Goal: Task Accomplishment & Management: Use online tool/utility

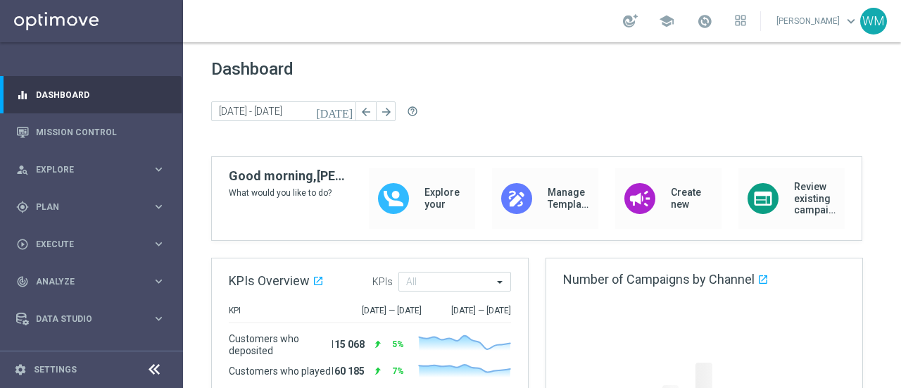
click at [603, 96] on div "Dashboard [DATE] [DATE] - [DATE] arrow_back arrow_forward help_outline" at bounding box center [542, 107] width 662 height 97
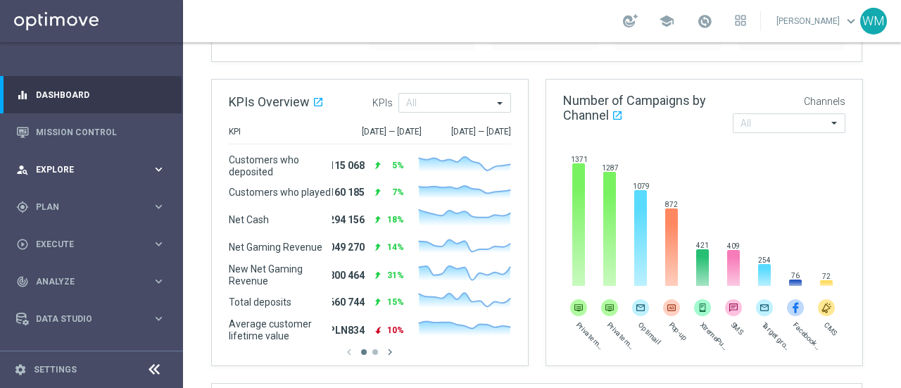
click at [62, 165] on span "Explore" at bounding box center [94, 169] width 116 height 8
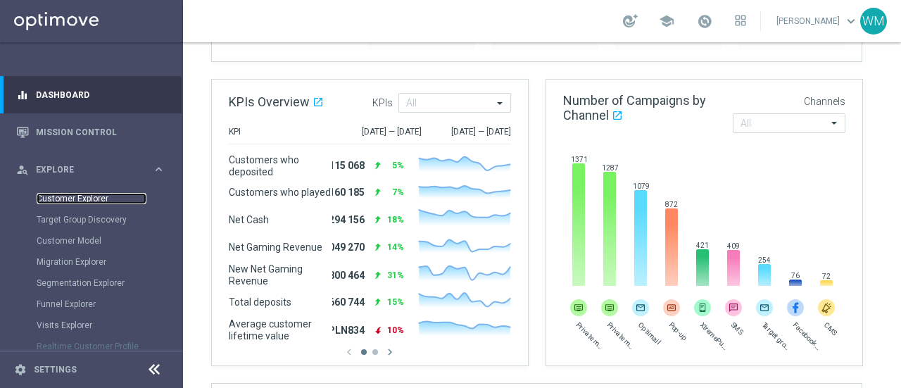
click at [70, 196] on link "Customer Explorer" at bounding box center [92, 198] width 110 height 11
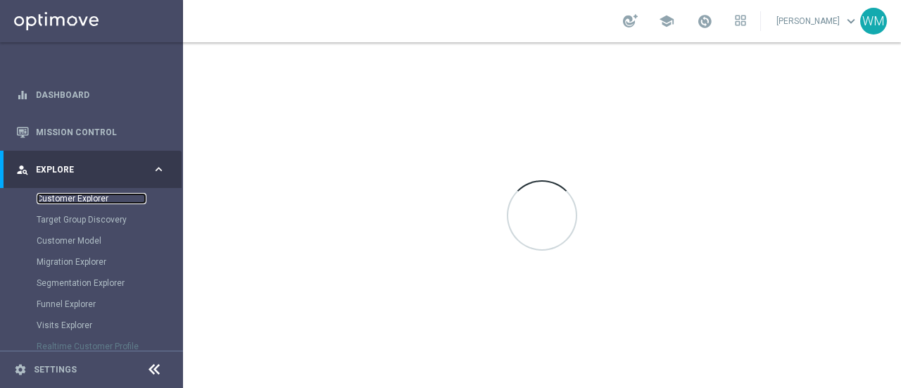
scroll to position [0, 0]
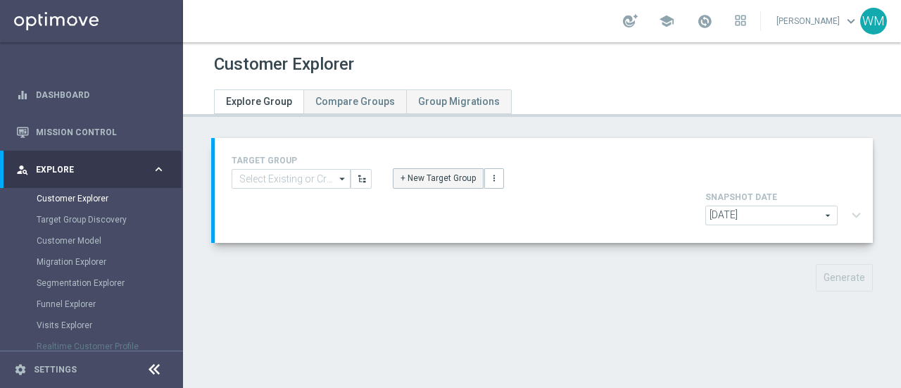
click at [415, 180] on button "+ New Target Group" at bounding box center [438, 178] width 91 height 20
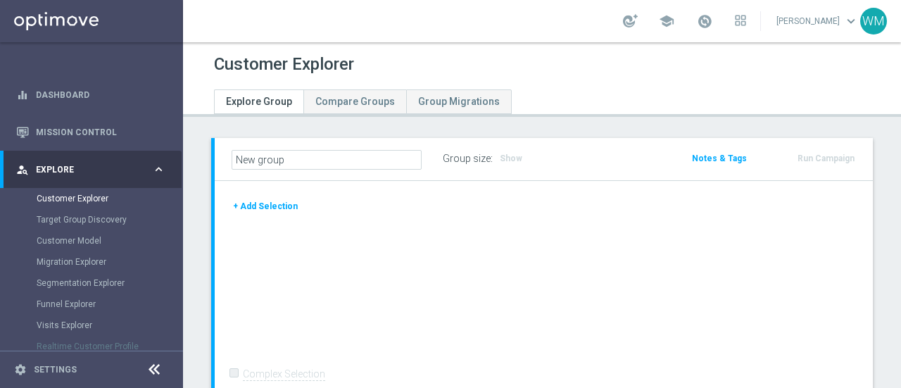
click at [275, 209] on button "+ Add Selection" at bounding box center [266, 206] width 68 height 15
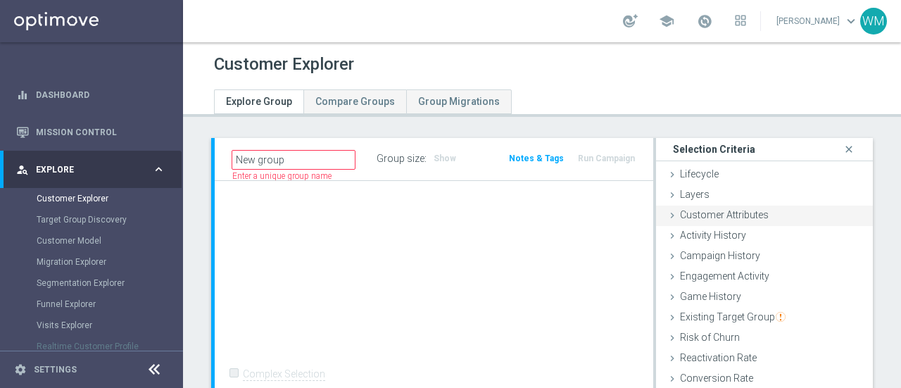
click at [735, 215] on span "Customer Attributes" at bounding box center [724, 214] width 89 height 11
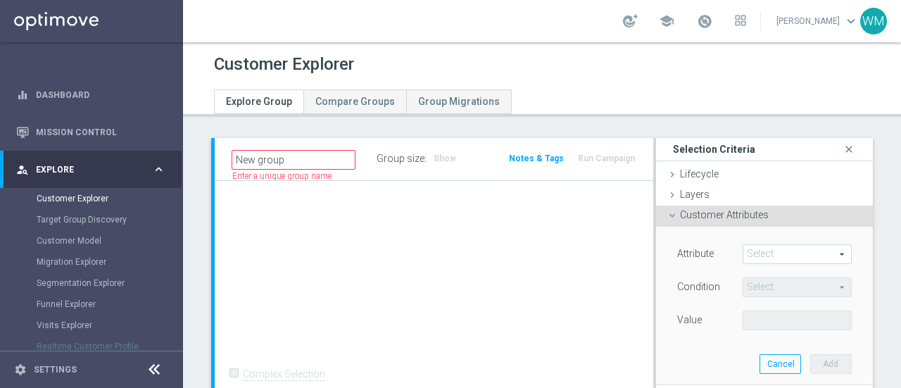
click at [759, 254] on span at bounding box center [797, 254] width 108 height 18
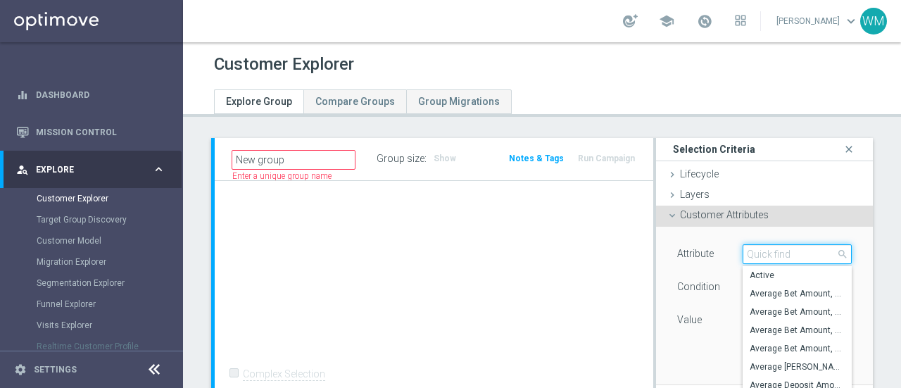
click at [759, 254] on input "search" at bounding box center [797, 254] width 109 height 20
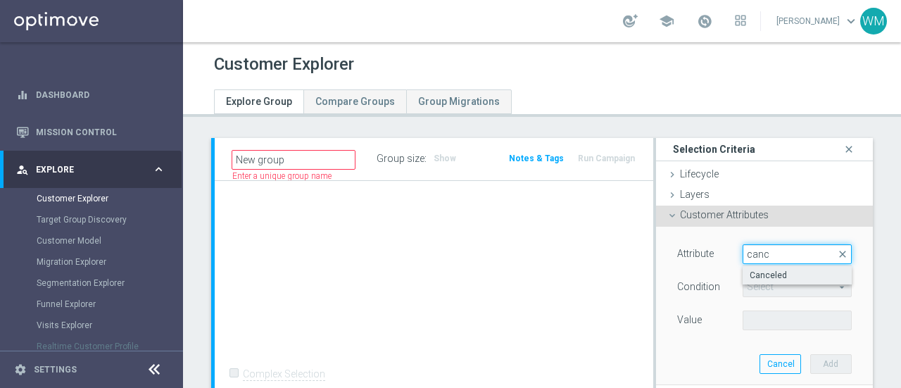
type input "canc"
click at [759, 282] on label "Canceled" at bounding box center [797, 275] width 109 height 18
type input "Canceled"
type input "Equals"
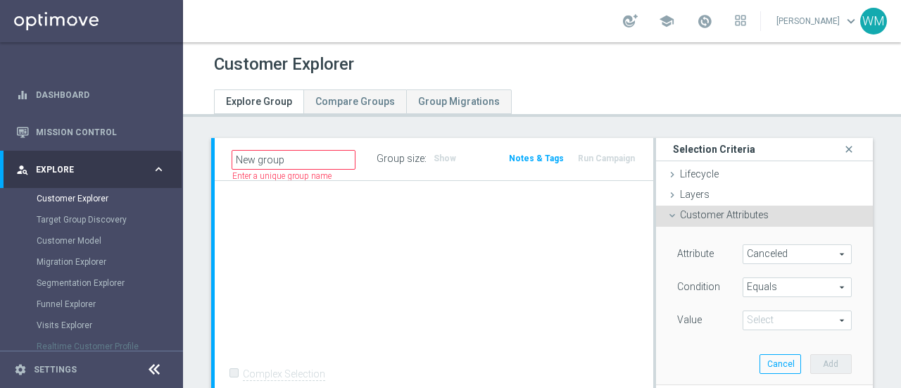
click at [779, 308] on div "Attribute Canceled Canceled arrow_drop_down search Condition Equals Equals arro…" at bounding box center [764, 288] width 175 height 89
click at [773, 318] on span at bounding box center [797, 320] width 108 height 18
click at [767, 359] on span "True" at bounding box center [797, 359] width 95 height 11
type input "True"
click at [810, 361] on button "Add" at bounding box center [831, 364] width 42 height 20
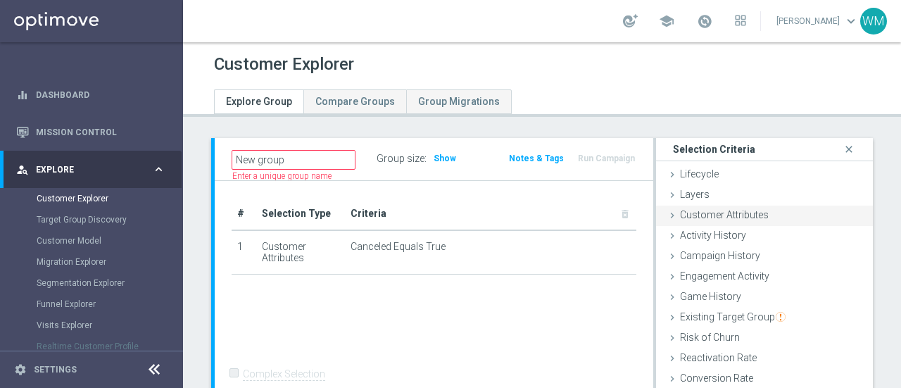
click at [741, 215] on span "Customer Attributes" at bounding box center [724, 214] width 89 height 11
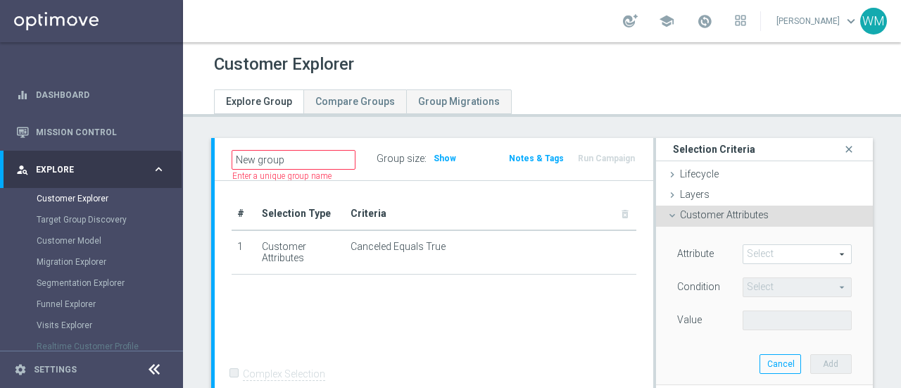
click at [772, 250] on span at bounding box center [797, 254] width 108 height 18
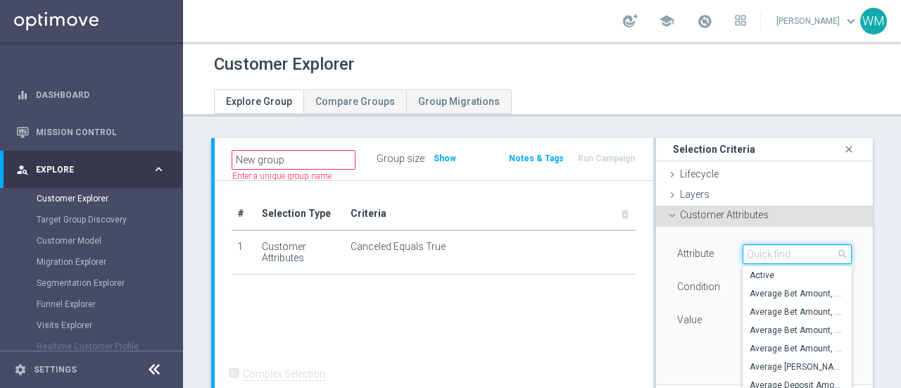
click at [772, 250] on input "search" at bounding box center [797, 254] width 109 height 20
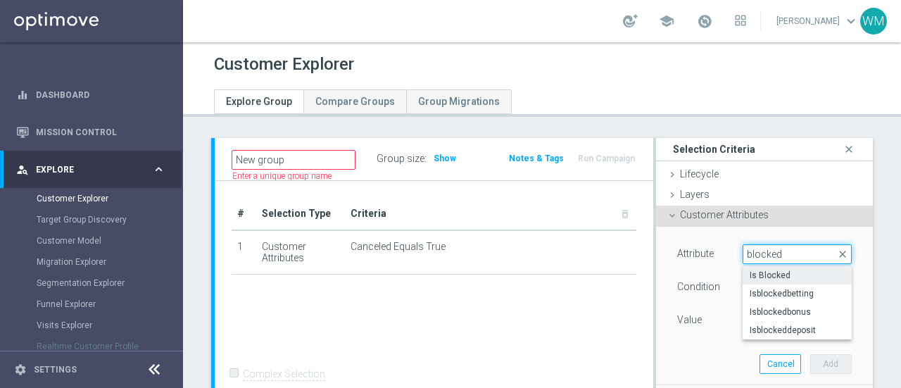
type input "blocked"
click at [765, 267] on label "Is Blocked" at bounding box center [797, 275] width 109 height 18
type input "Is Blocked"
type input "Equals"
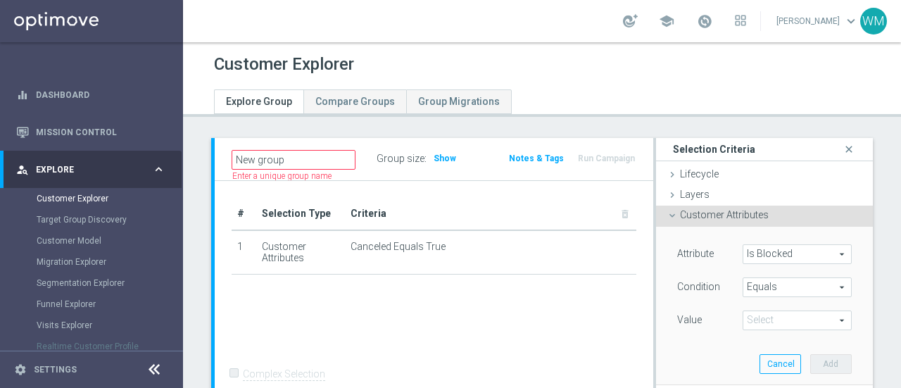
click at [772, 320] on span at bounding box center [797, 320] width 108 height 18
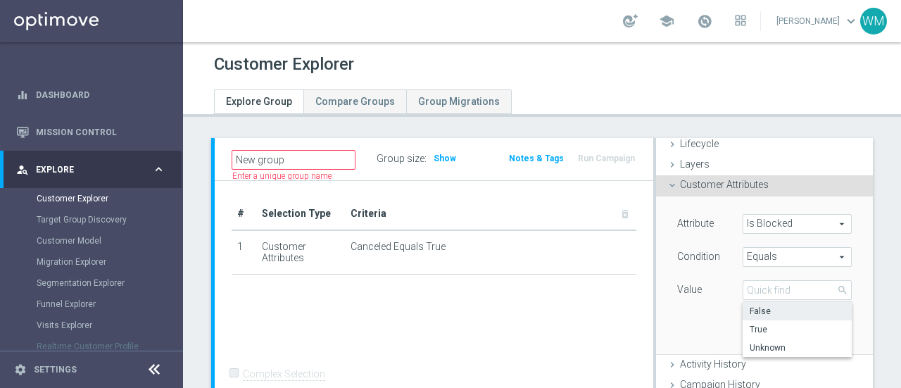
click at [767, 315] on span "False" at bounding box center [797, 311] width 95 height 11
type input "False"
click at [822, 337] on button "Add" at bounding box center [831, 334] width 42 height 20
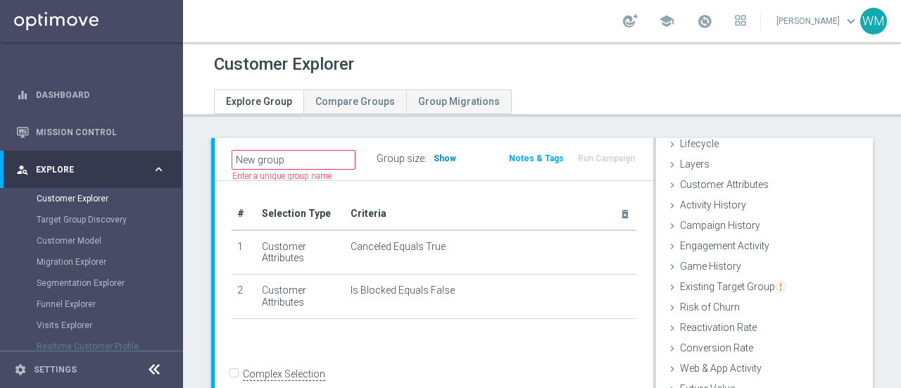
click at [439, 159] on span "Show" at bounding box center [445, 158] width 23 height 10
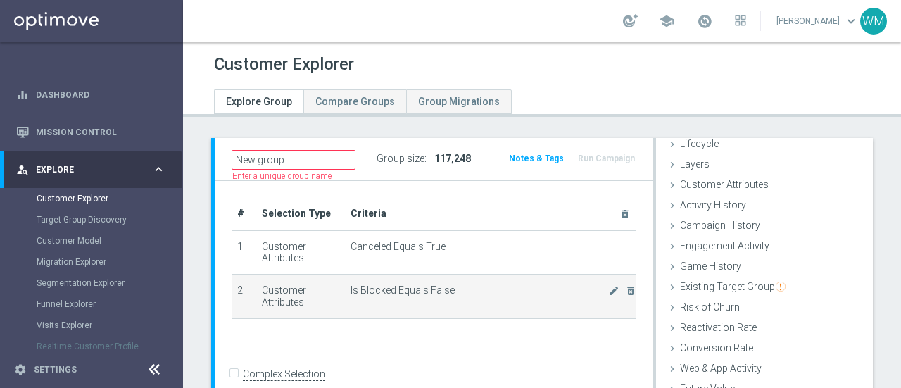
scroll to position [149, 0]
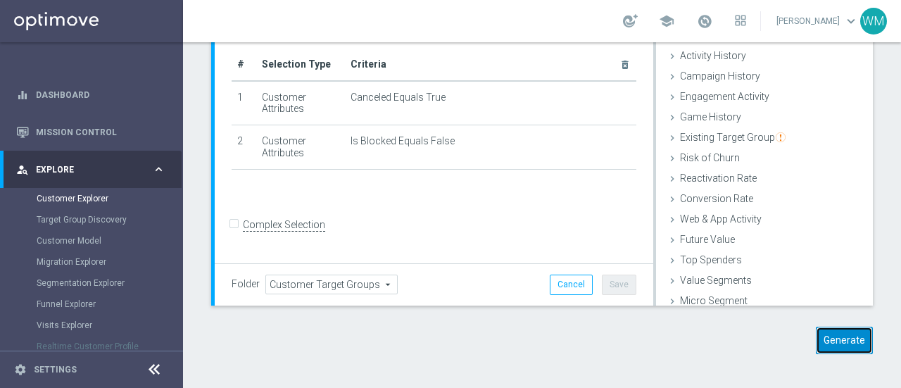
click at [828, 344] on button "Generate" at bounding box center [844, 340] width 57 height 27
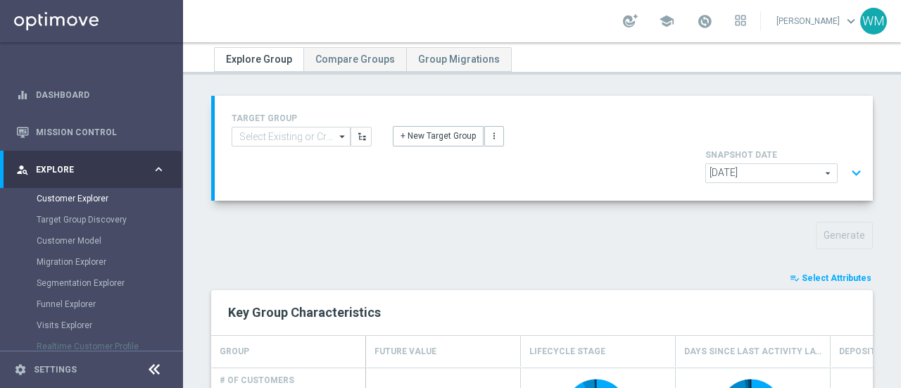
scroll to position [0, 0]
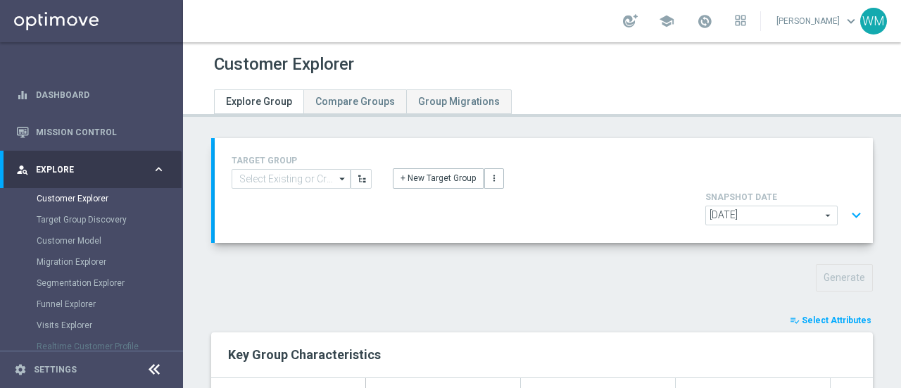
click at [859, 181] on div "TARGET GROUP arrow_drop_down Show Selected 0 of NaN - Campaign 1" at bounding box center [544, 190] width 658 height 105
click at [846, 202] on button "expand_more" at bounding box center [856, 215] width 20 height 27
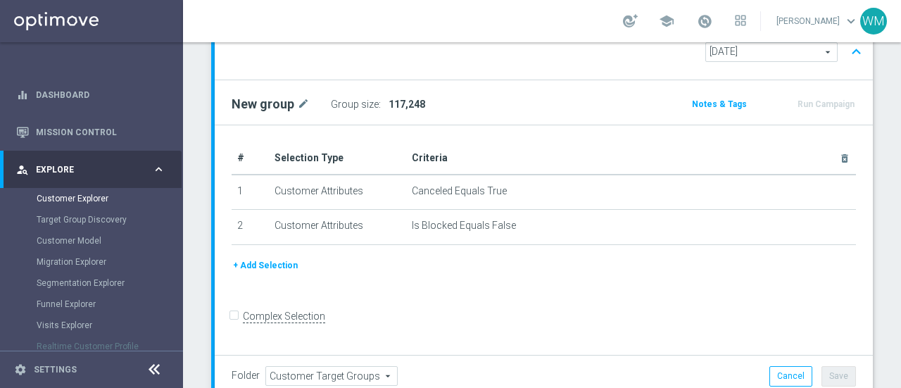
scroll to position [165, 0]
click at [242, 215] on div "# Selection Type Criteria delete_forever 1 Customer Attributes Canceled Equals …" at bounding box center [544, 198] width 646 height 115
click at [252, 256] on button "+ Add Selection" at bounding box center [266, 263] width 68 height 15
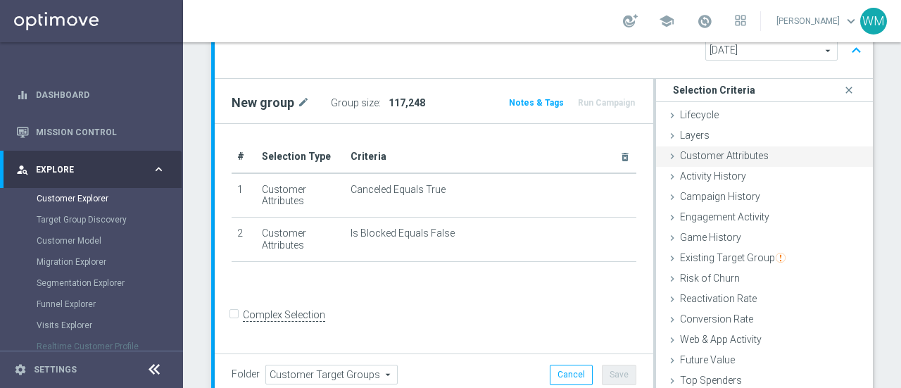
click at [701, 150] on span "Customer Attributes" at bounding box center [724, 155] width 89 height 11
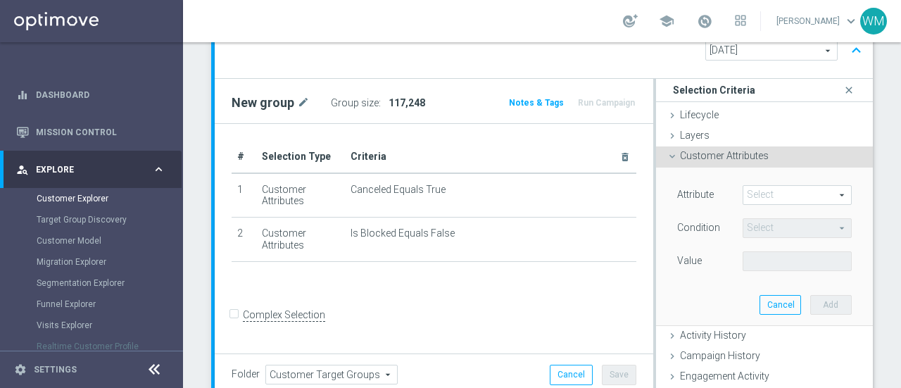
click at [749, 186] on span at bounding box center [797, 195] width 108 height 18
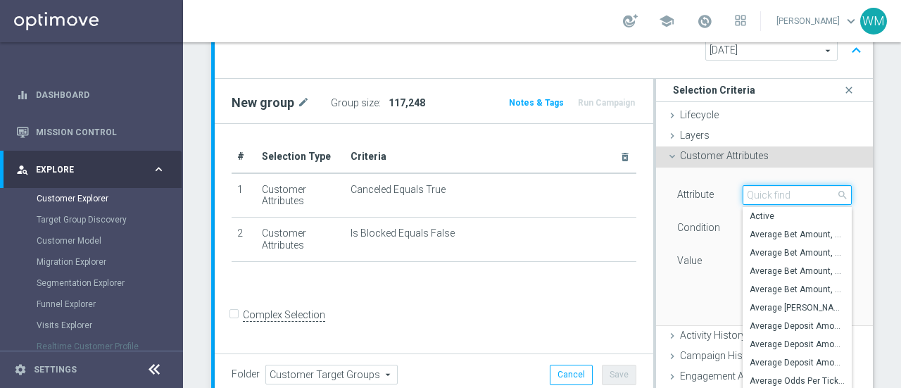
click at [749, 185] on input "search" at bounding box center [797, 195] width 109 height 20
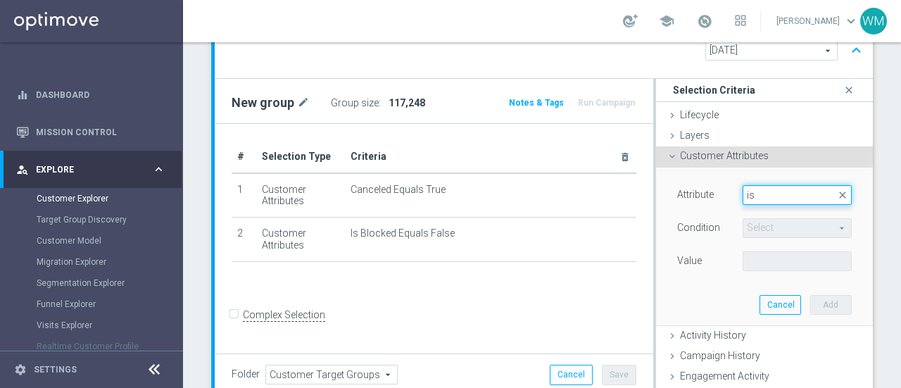
type input "i"
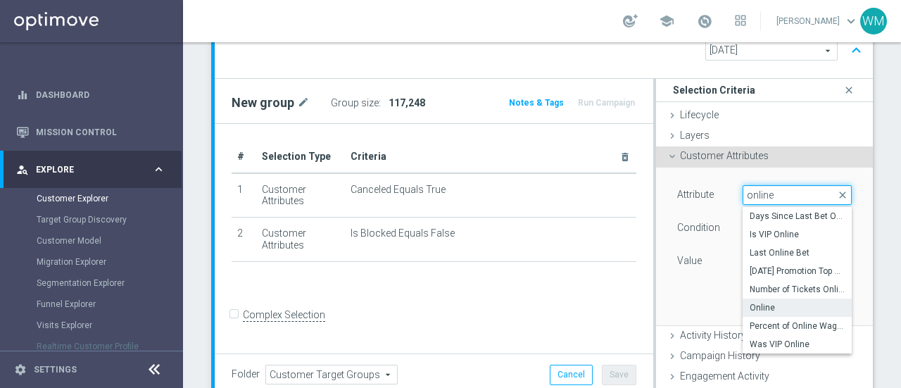
type input "online"
click at [758, 299] on label "Online" at bounding box center [797, 308] width 109 height 18
type input "Online"
type input "Equals"
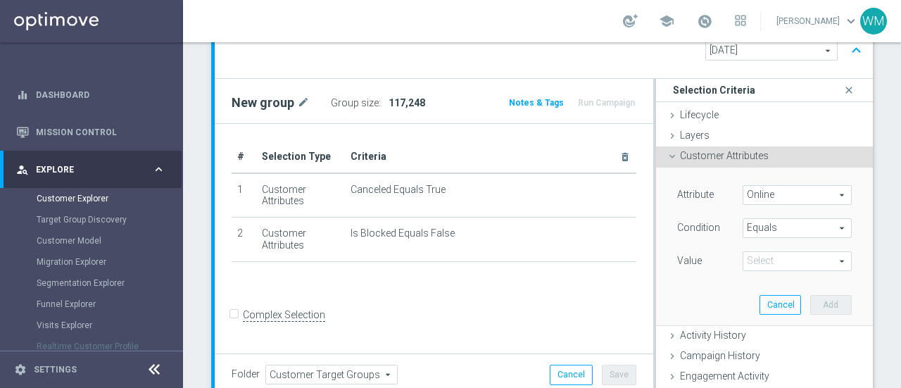
click at [777, 252] on span at bounding box center [797, 261] width 108 height 18
click at [760, 295] on span "True" at bounding box center [797, 300] width 95 height 11
type input "True"
click at [811, 295] on button "Add" at bounding box center [831, 305] width 42 height 20
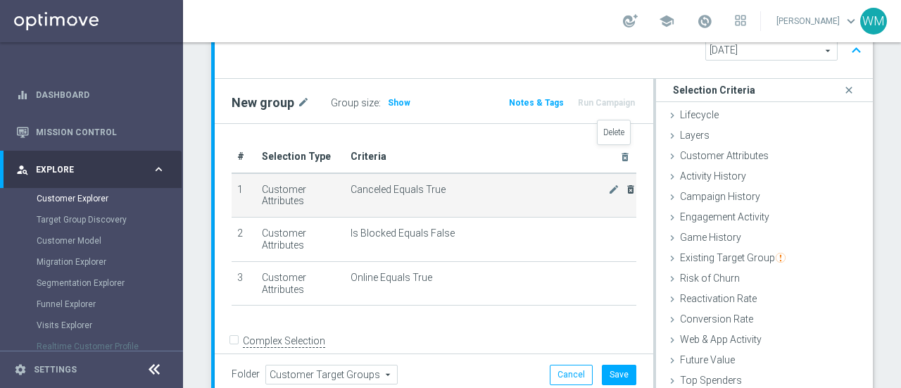
click at [625, 184] on icon "delete_forever" at bounding box center [630, 189] width 11 height 11
click at [608, 184] on icon "mode_edit" at bounding box center [613, 189] width 11 height 11
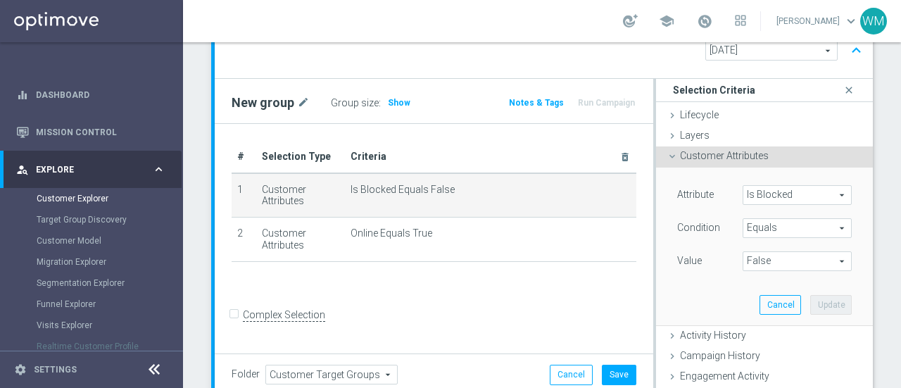
click at [791, 252] on span "False" at bounding box center [797, 261] width 108 height 18
click at [772, 295] on span "True" at bounding box center [797, 300] width 95 height 11
type input "True"
click at [810, 295] on button "Update" at bounding box center [831, 305] width 42 height 20
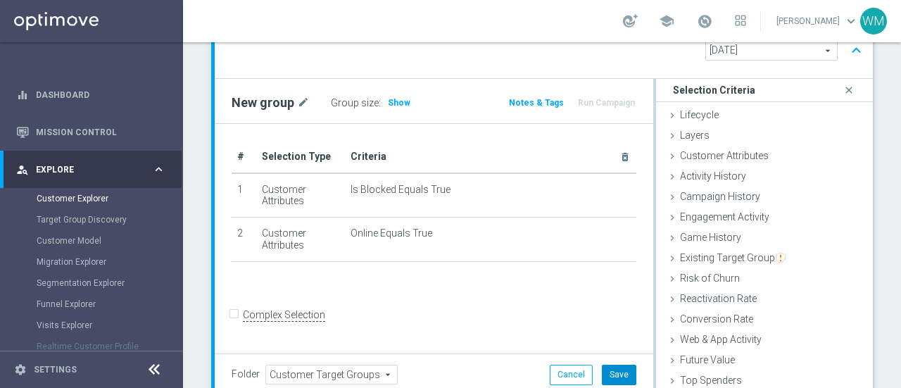
click at [620, 365] on button "Save" at bounding box center [619, 375] width 34 height 20
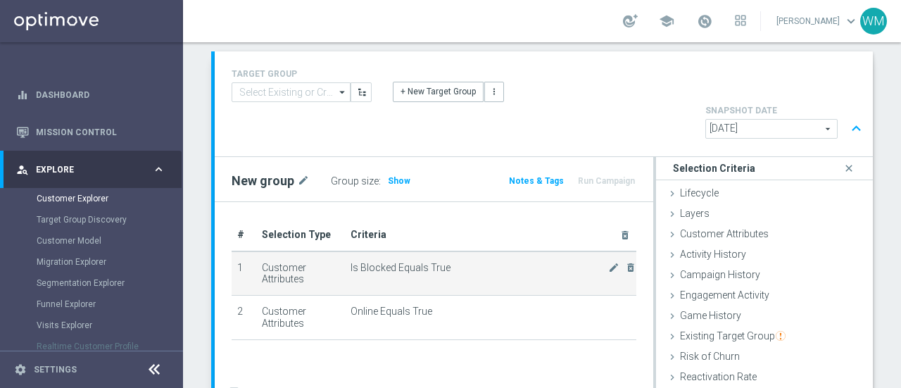
scroll to position [86, 0]
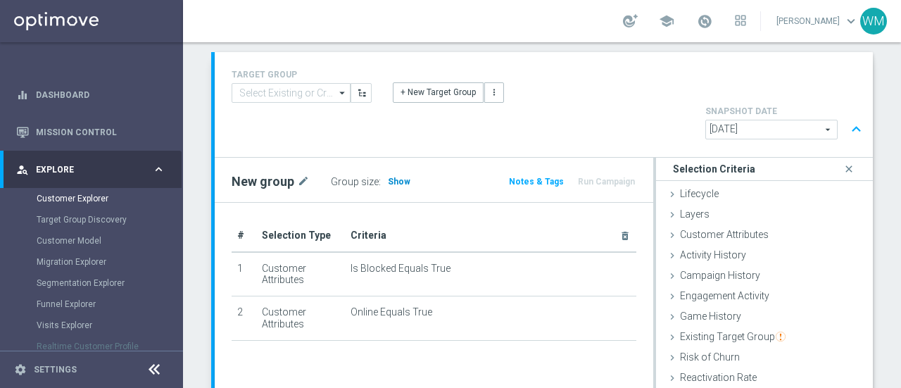
click at [396, 177] on span "Show" at bounding box center [399, 182] width 23 height 10
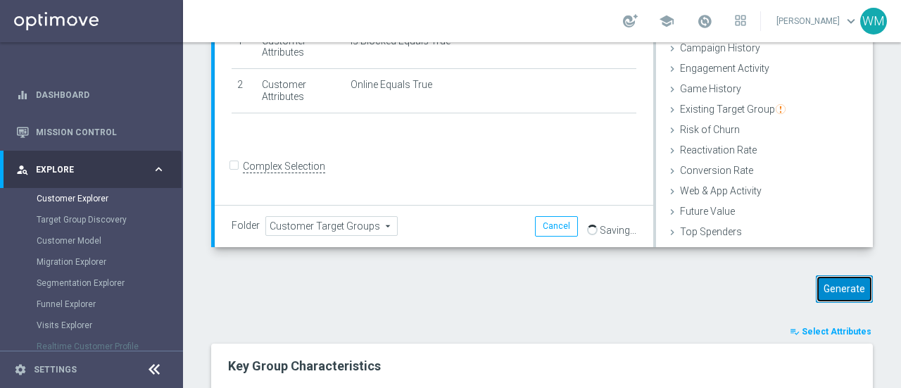
click at [844, 275] on button "Generate" at bounding box center [844, 288] width 57 height 27
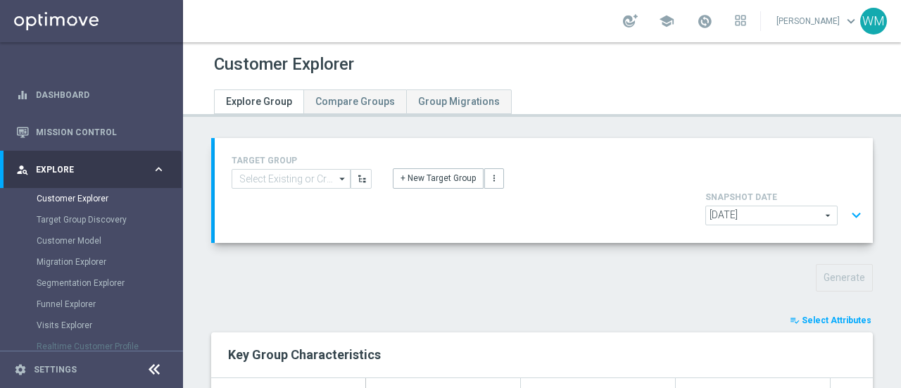
scroll to position [6, 0]
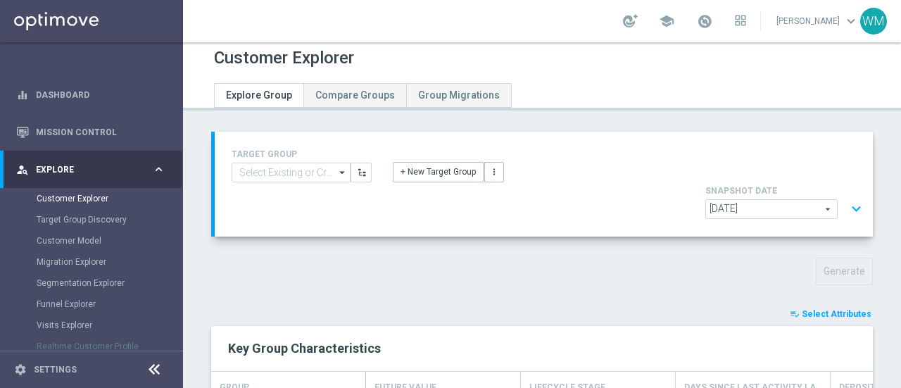
click at [853, 196] on button "expand_more" at bounding box center [856, 209] width 20 height 27
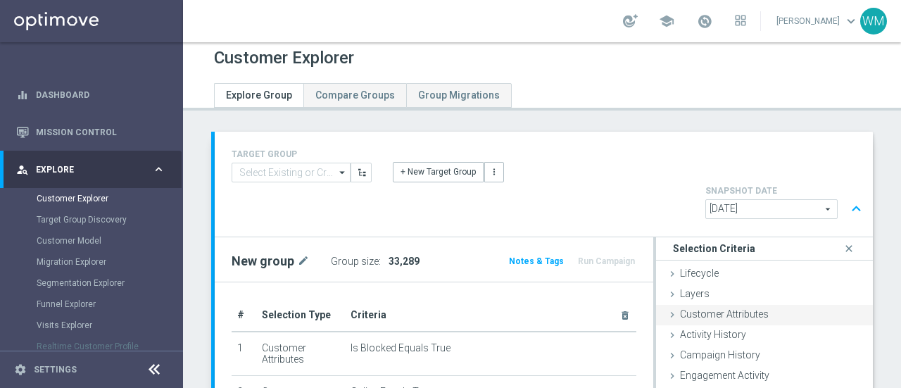
click at [760, 308] on span "Customer Attributes" at bounding box center [724, 313] width 89 height 11
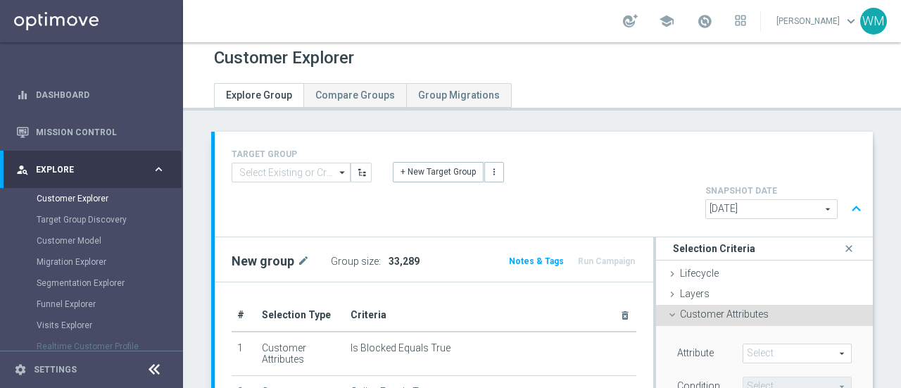
click at [757, 344] on span at bounding box center [797, 353] width 108 height 18
click at [757, 344] on input "search" at bounding box center [797, 354] width 109 height 20
type input "canc"
click at [755, 365] on label "Canceled" at bounding box center [797, 374] width 109 height 18
type input "Canceled"
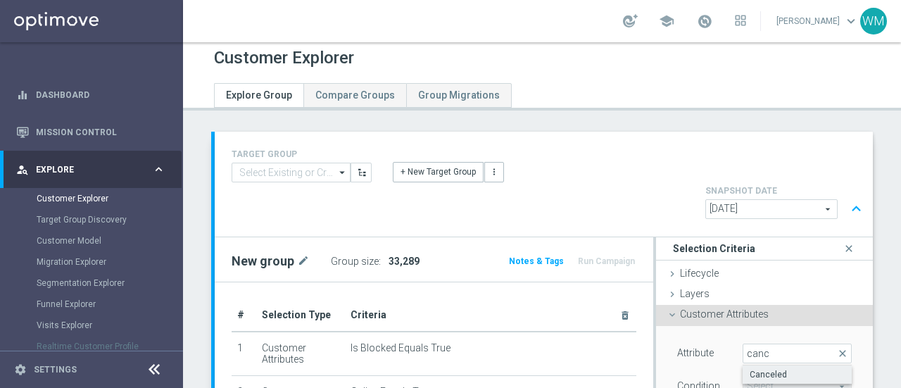
type input "Equals"
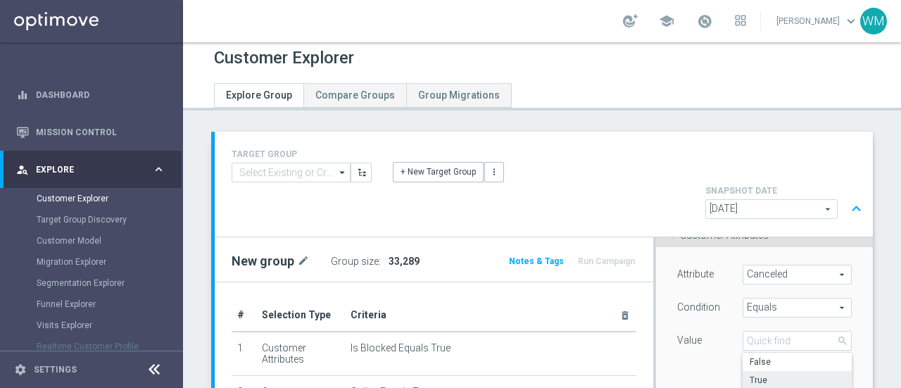
click at [765, 375] on span "True" at bounding box center [797, 380] width 95 height 11
type input "True"
click at [814, 375] on button "Add" at bounding box center [831, 385] width 42 height 20
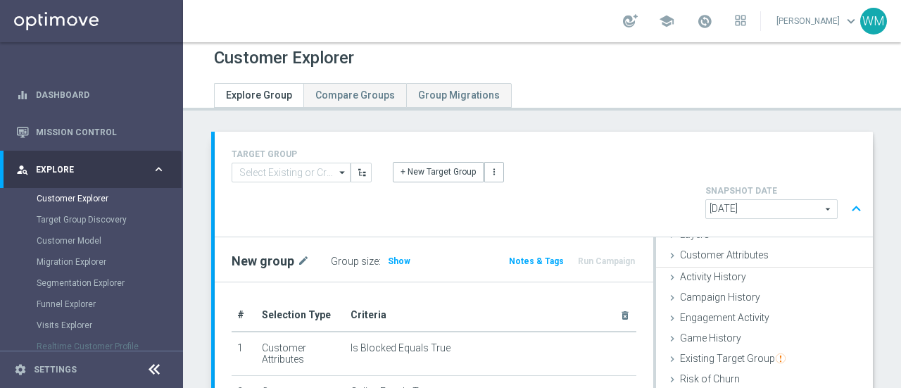
scroll to position [58, 0]
click at [390, 256] on span "Show" at bounding box center [399, 261] width 23 height 10
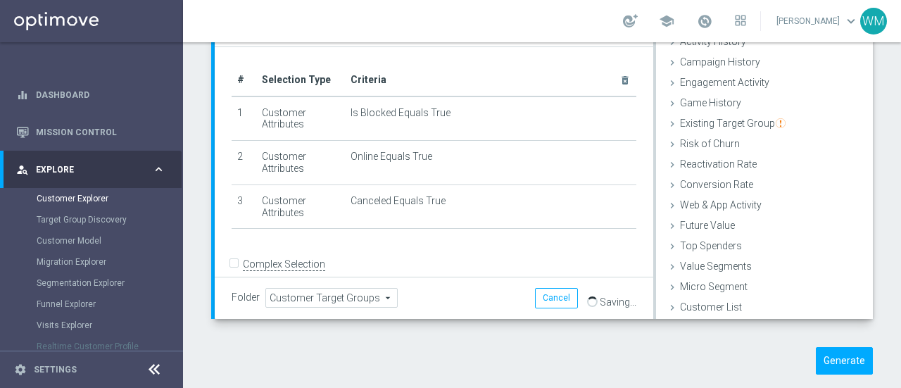
scroll to position [242, 0]
click at [839, 346] on button "Generate" at bounding box center [844, 359] width 57 height 27
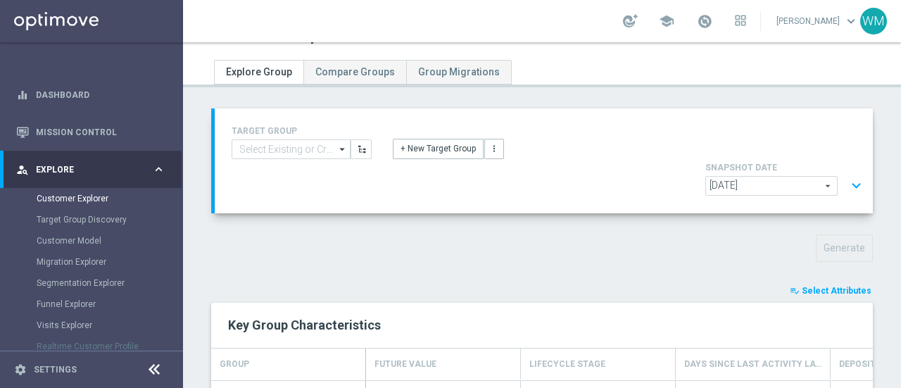
scroll to position [0, 0]
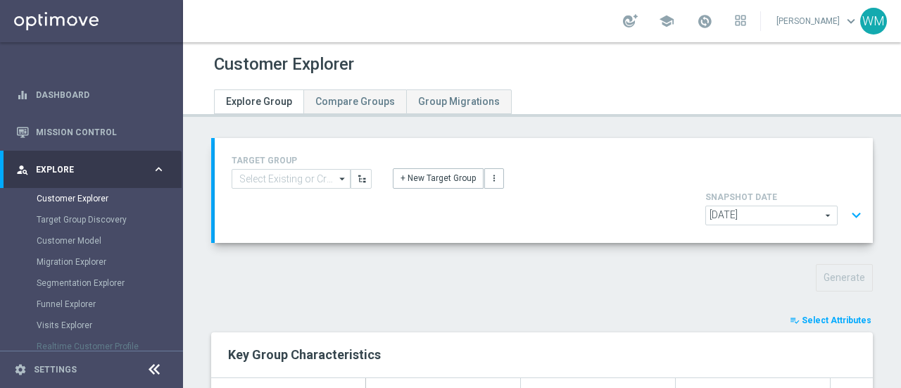
click at [847, 202] on button "expand_more" at bounding box center [856, 215] width 20 height 27
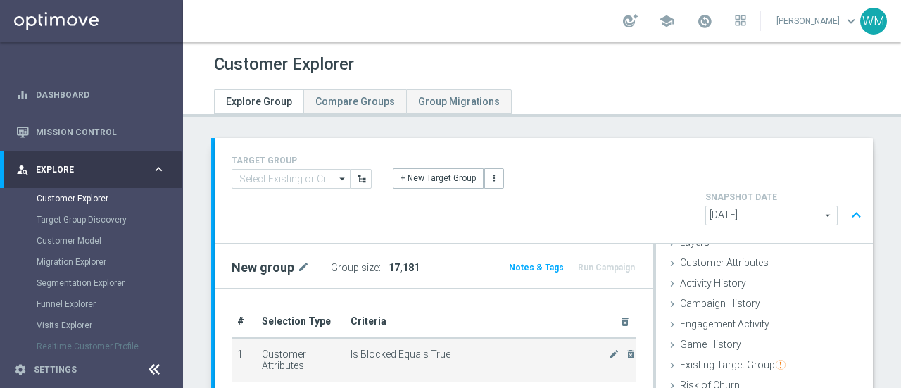
scroll to position [12, 0]
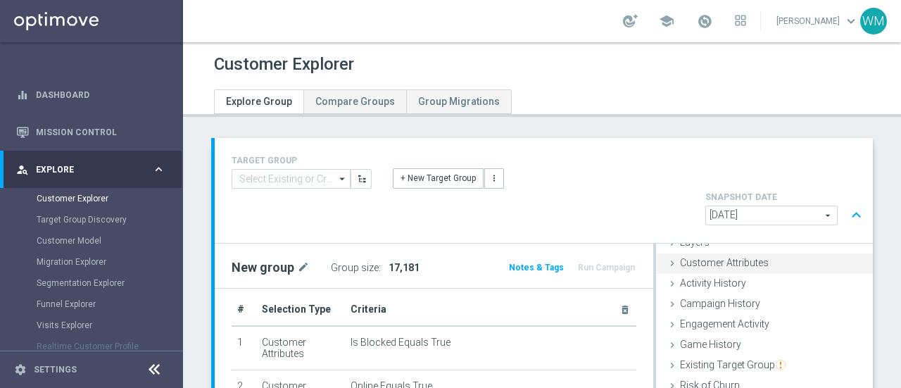
click at [729, 257] on span "Customer Attributes" at bounding box center [724, 262] width 89 height 11
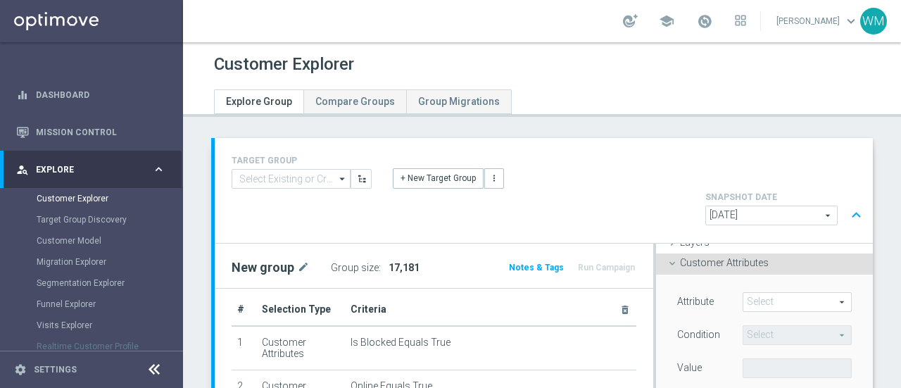
scroll to position [79, 0]
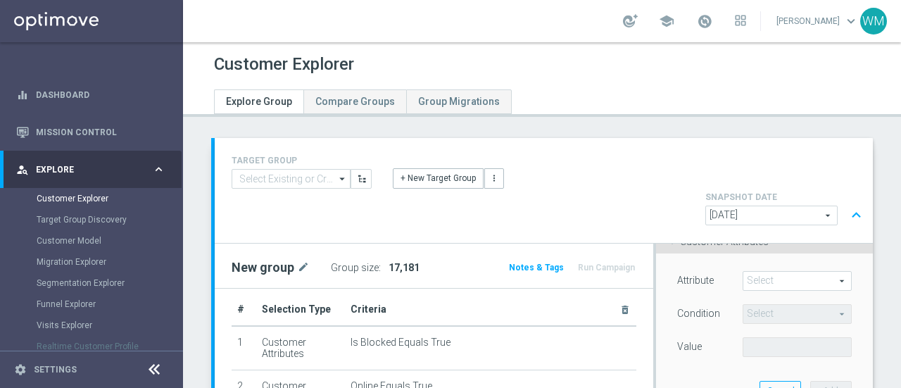
click at [744, 272] on span at bounding box center [797, 281] width 108 height 18
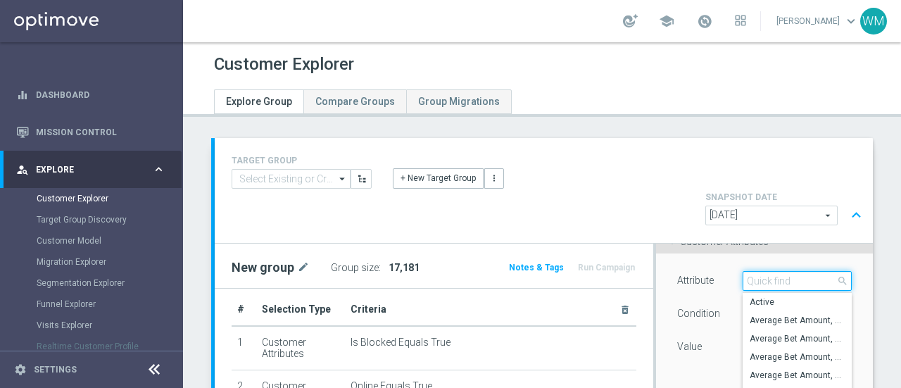
click at [744, 271] on input "search" at bounding box center [797, 281] width 109 height 20
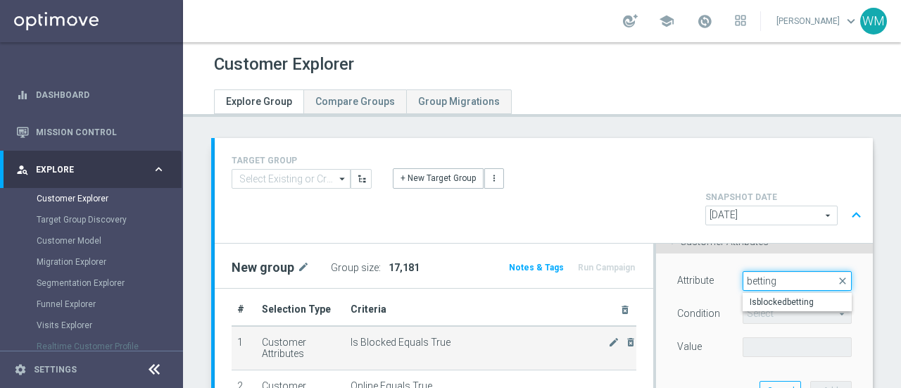
type input "betting"
click at [401, 326] on td "Is Blocked Equals True mode_edit delete_forever" at bounding box center [490, 348] width 291 height 44
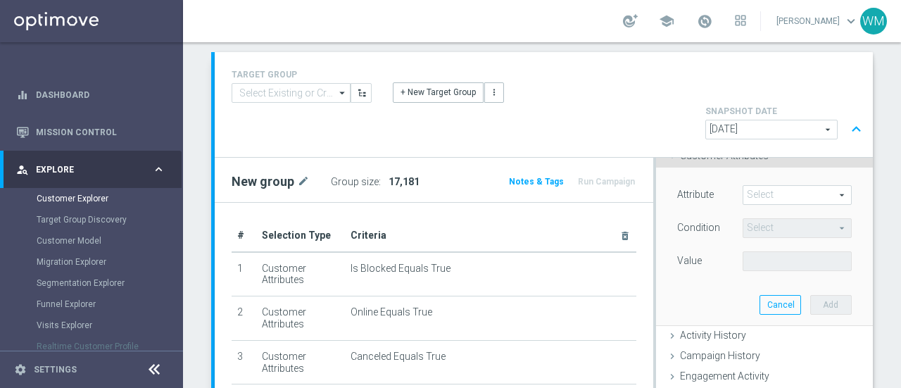
scroll to position [80, 0]
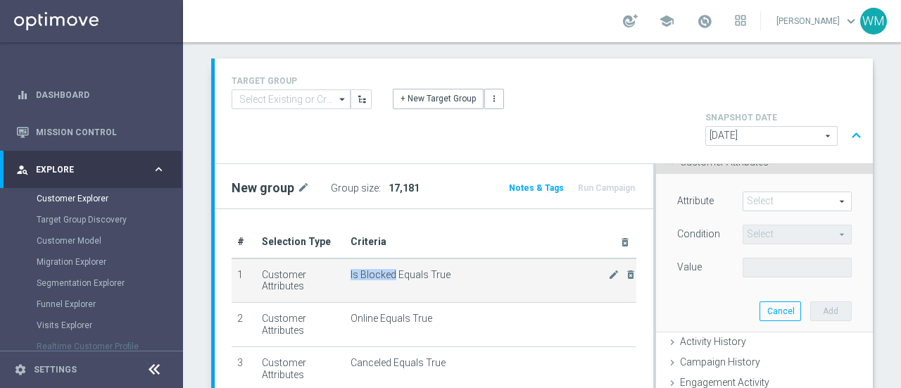
drag, startPoint x: 341, startPoint y: 236, endPoint x: 389, endPoint y: 237, distance: 47.9
click at [389, 258] on td "Is Blocked Equals True mode_edit delete_forever" at bounding box center [490, 280] width 291 height 44
copy span "Is Blocked"
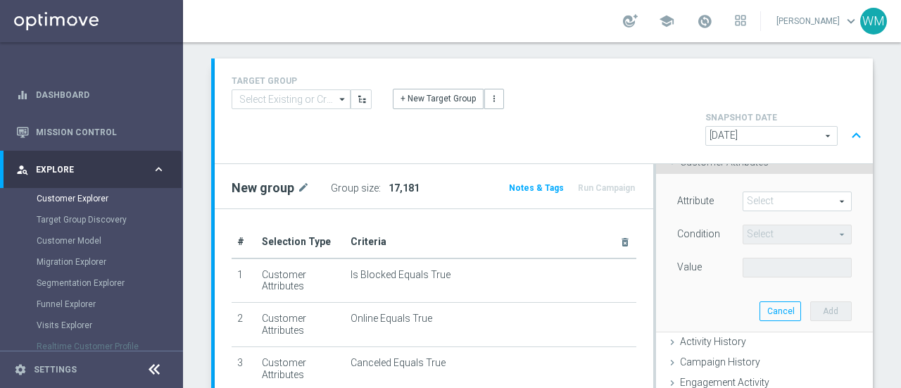
click at [406, 178] on div "Group size : 17,181" at bounding box center [401, 188] width 141 height 20
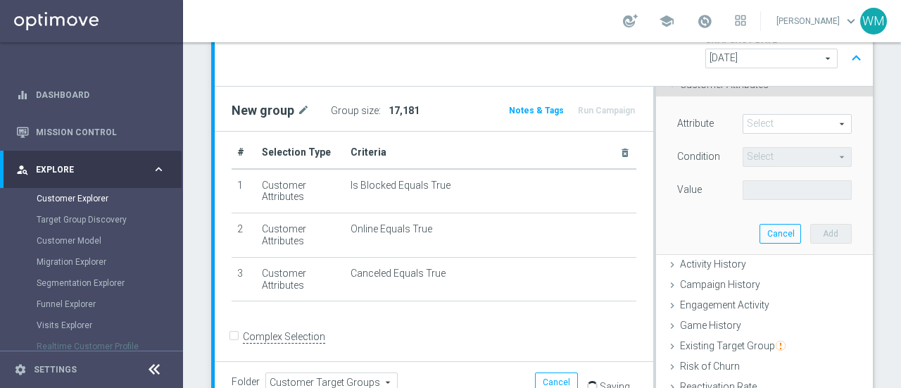
scroll to position [161, 0]
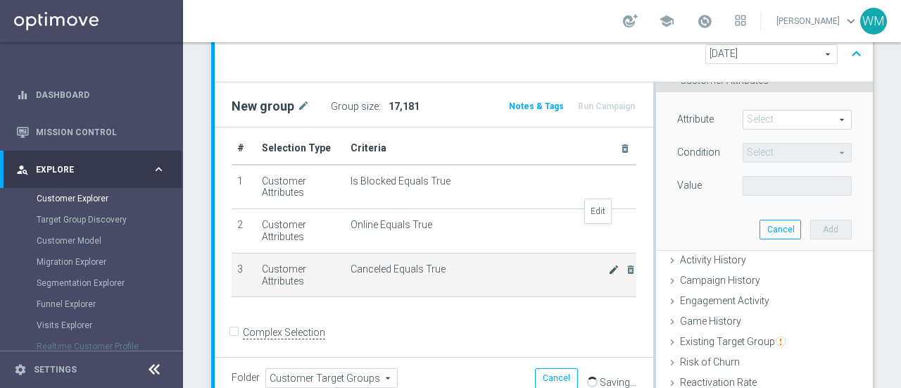
click at [608, 264] on icon "mode_edit" at bounding box center [613, 269] width 11 height 11
click at [759, 177] on span "True" at bounding box center [797, 186] width 108 height 18
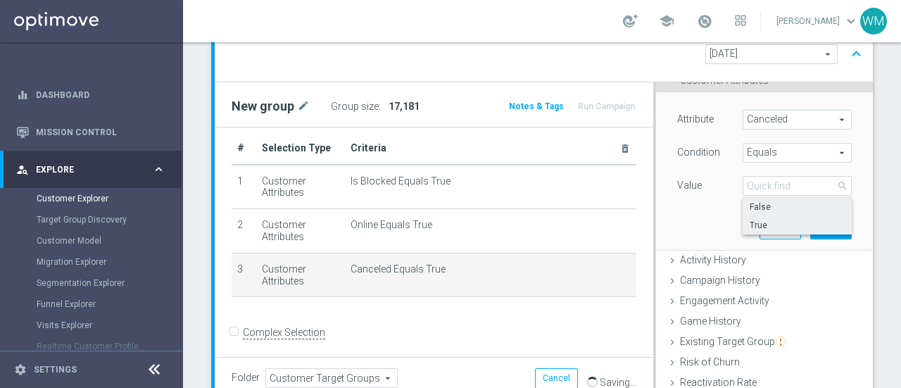
click at [754, 201] on span "False" at bounding box center [797, 206] width 95 height 11
type input "False"
click at [810, 220] on button "Update" at bounding box center [831, 230] width 42 height 20
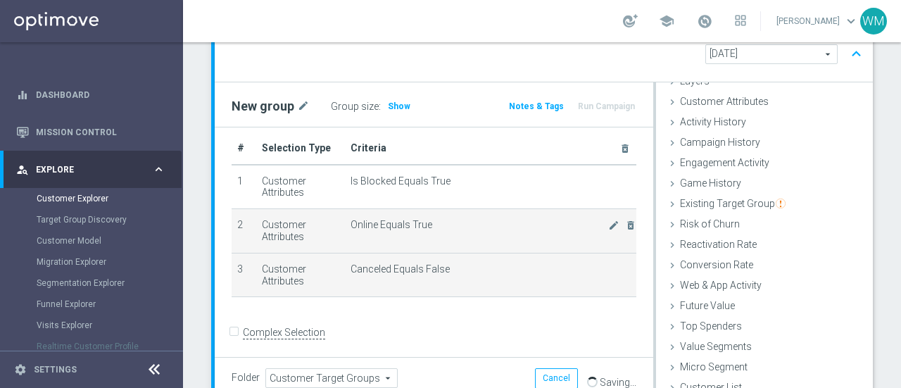
scroll to position [58, 0]
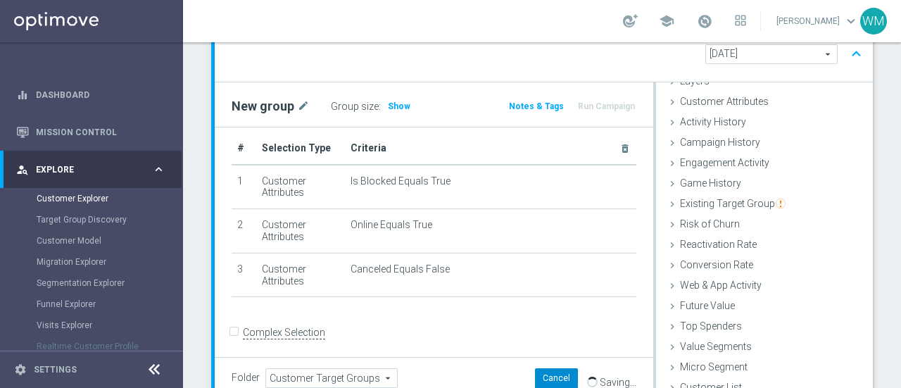
click at [547, 368] on button "Cancel" at bounding box center [556, 378] width 43 height 20
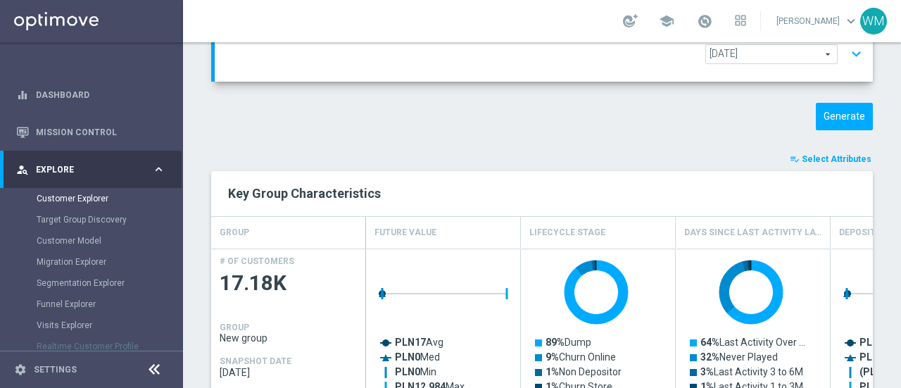
scroll to position [0, 0]
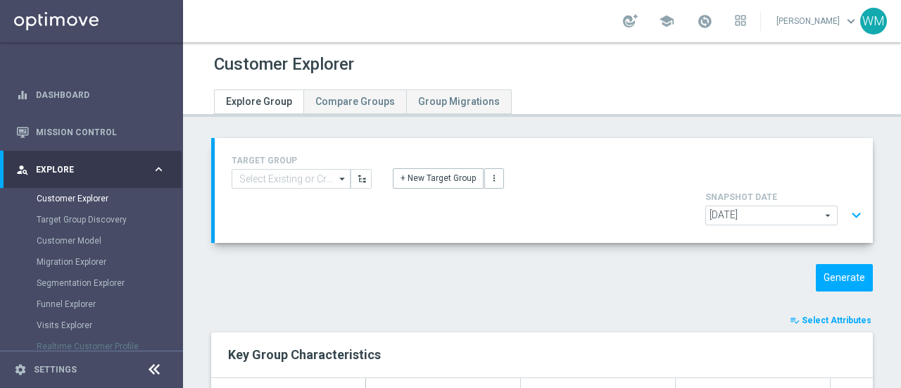
click at [846, 202] on button "expand_more" at bounding box center [856, 215] width 20 height 27
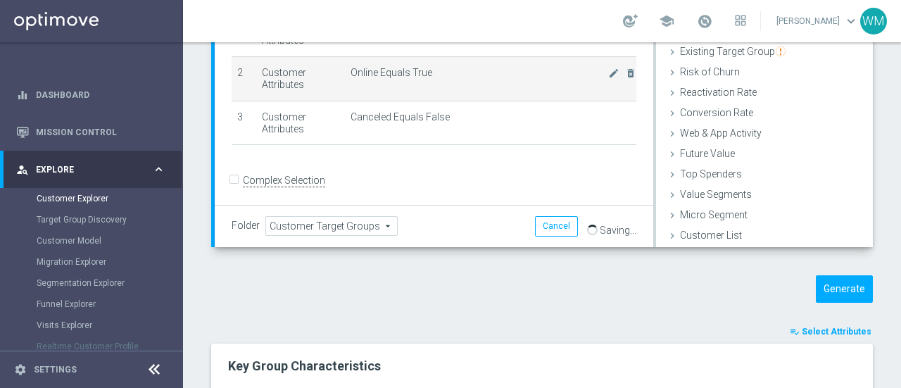
scroll to position [320, 0]
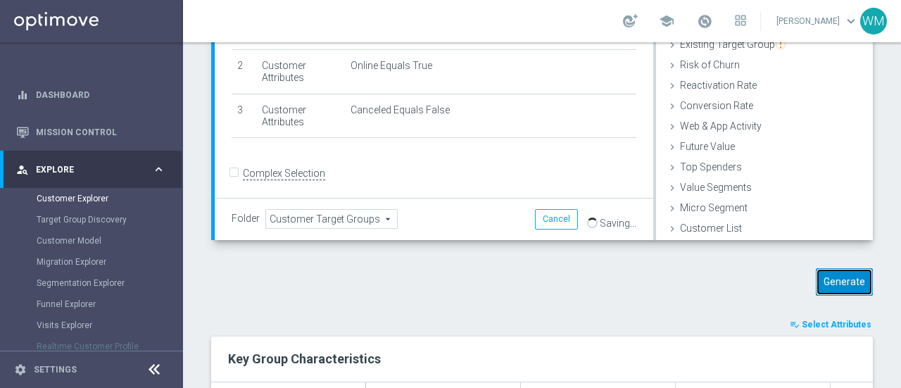
click at [836, 268] on button "Generate" at bounding box center [844, 281] width 57 height 27
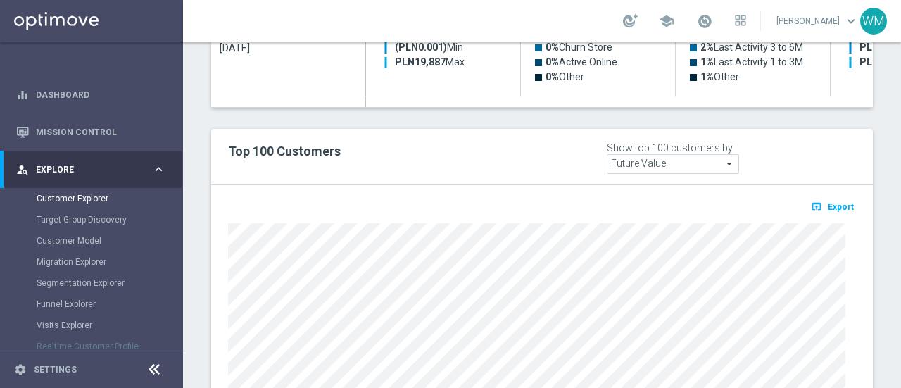
scroll to position [486, 0]
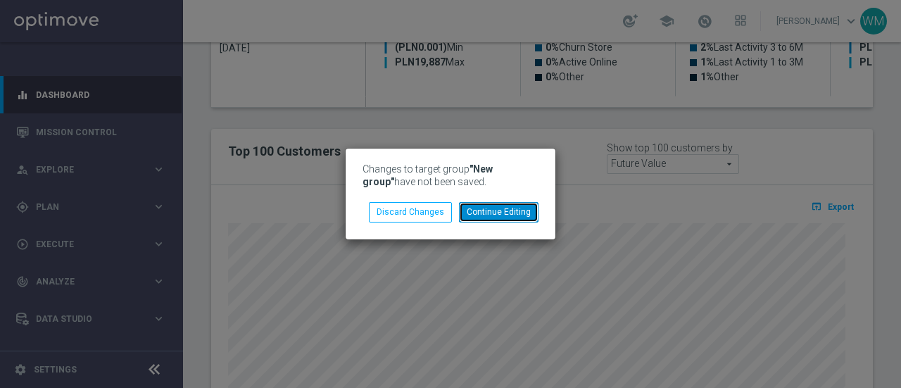
click at [516, 213] on button "Continue Editing" at bounding box center [499, 212] width 80 height 20
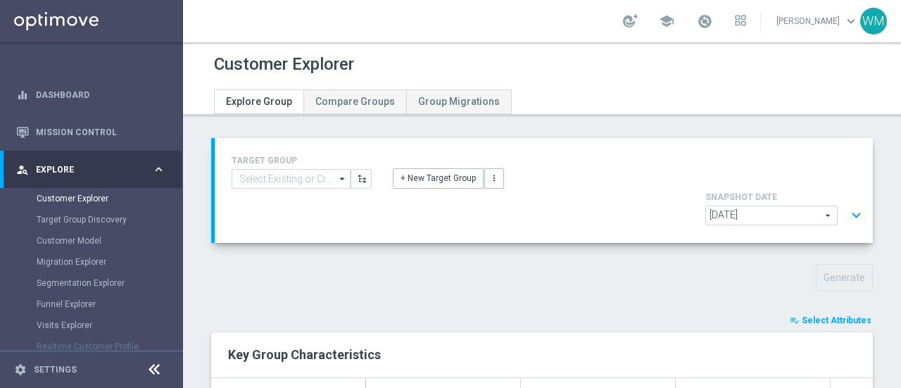
click at [826, 315] on span "Select Attributes" at bounding box center [837, 320] width 70 height 10
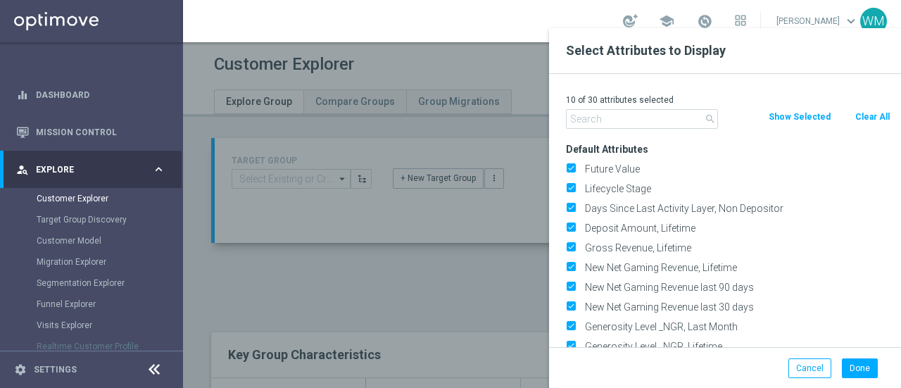
click at [788, 362] on div "Cancel" at bounding box center [804, 368] width 53 height 20
click at [790, 364] on button "Cancel" at bounding box center [810, 368] width 43 height 20
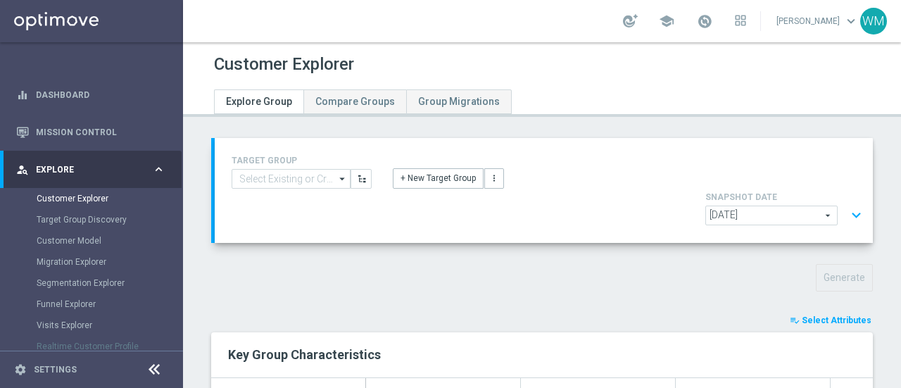
click at [846, 202] on button "expand_more" at bounding box center [856, 215] width 20 height 27
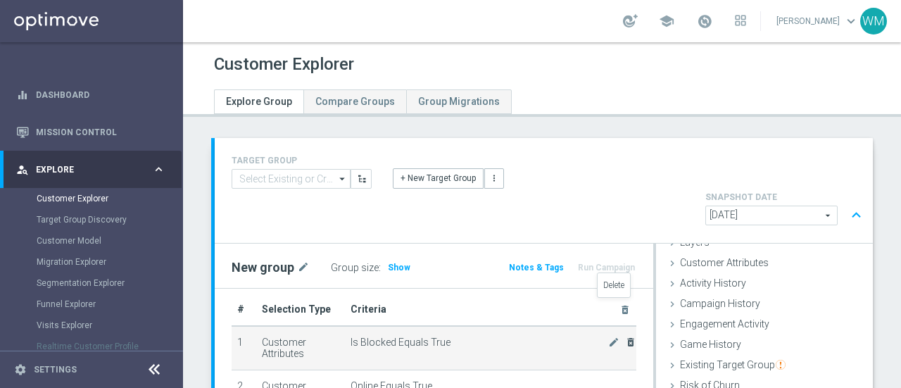
click at [625, 337] on icon "delete_forever" at bounding box center [630, 342] width 11 height 11
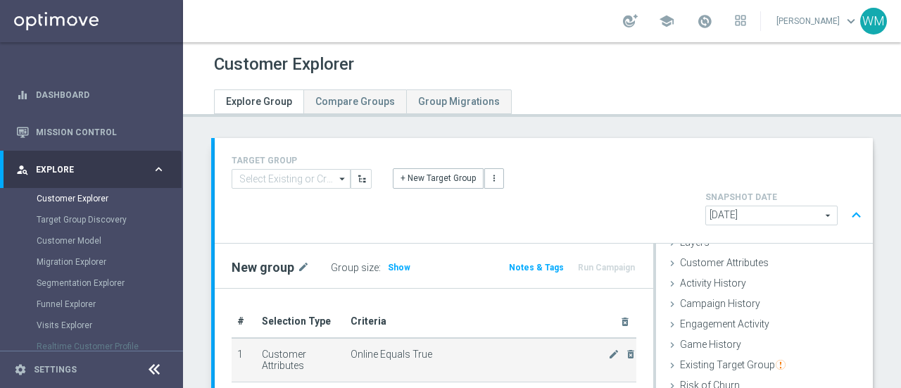
click at [622, 348] on div "mode_edit delete_forever" at bounding box center [622, 354] width 28 height 12
click at [625, 348] on icon "delete_forever" at bounding box center [630, 353] width 11 height 11
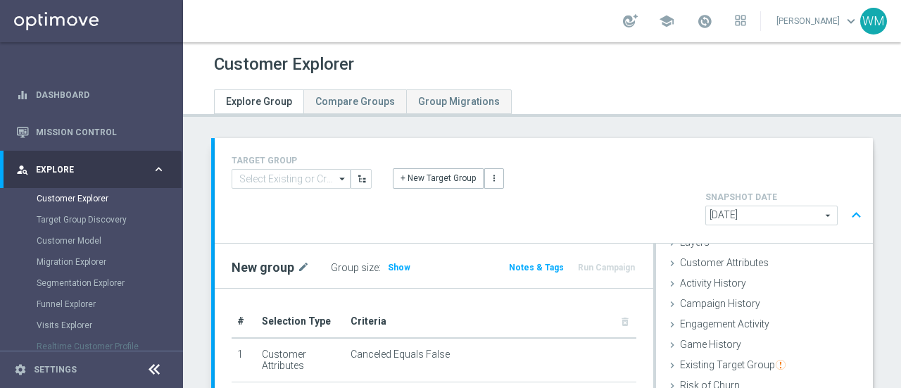
drag, startPoint x: 623, startPoint y: 311, endPoint x: 555, endPoint y: 345, distance: 76.2
click at [555, 345] on div "# Selection Type Criteria delete_forever 1 Customer Attributes Canceled Equals …" at bounding box center [434, 350] width 426 height 89
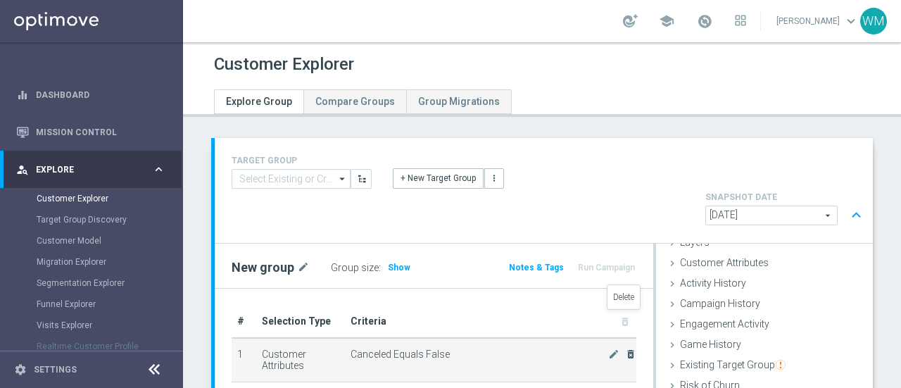
click at [625, 348] on icon "delete_forever" at bounding box center [630, 353] width 11 height 11
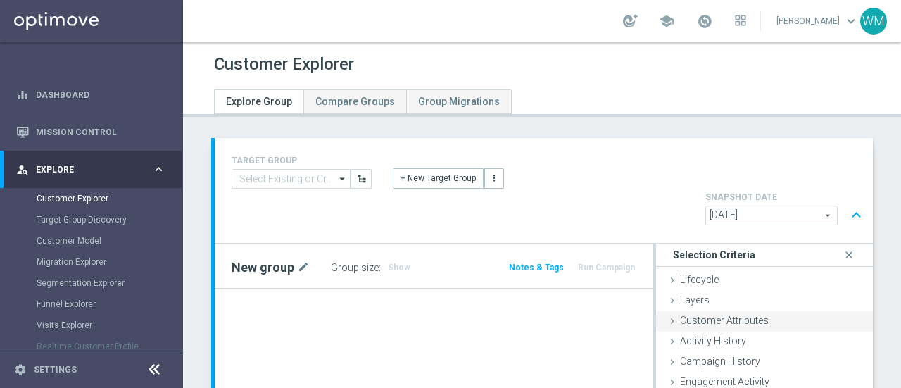
click at [727, 315] on span "Customer Attributes" at bounding box center [724, 320] width 89 height 11
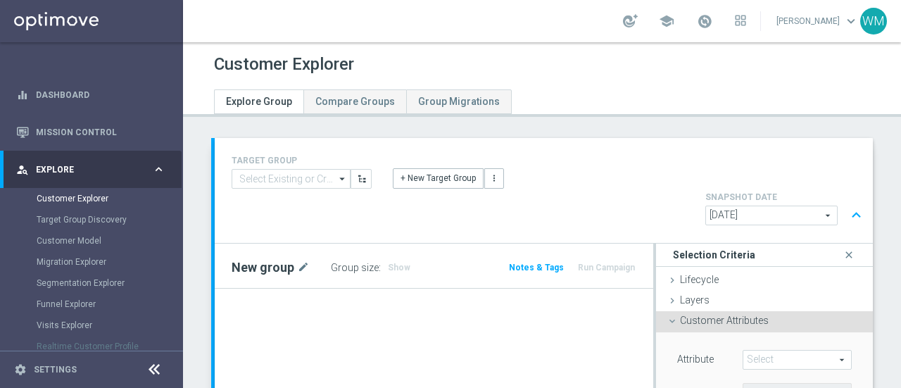
click at [743, 351] on span at bounding box center [797, 360] width 108 height 18
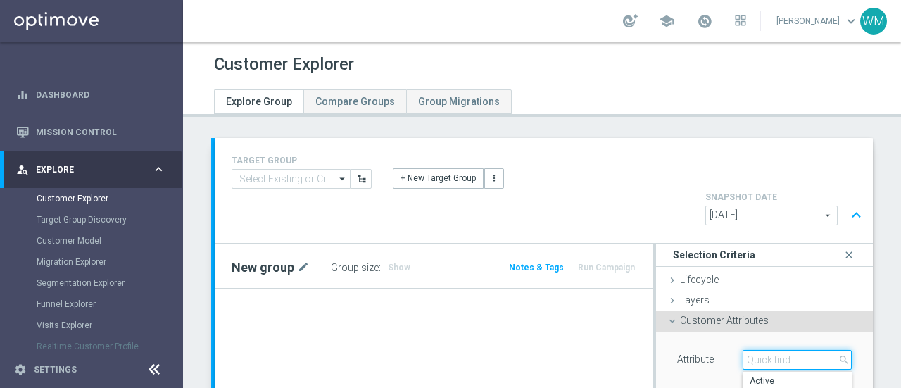
click at [743, 350] on input "search" at bounding box center [797, 360] width 109 height 20
type input "is block"
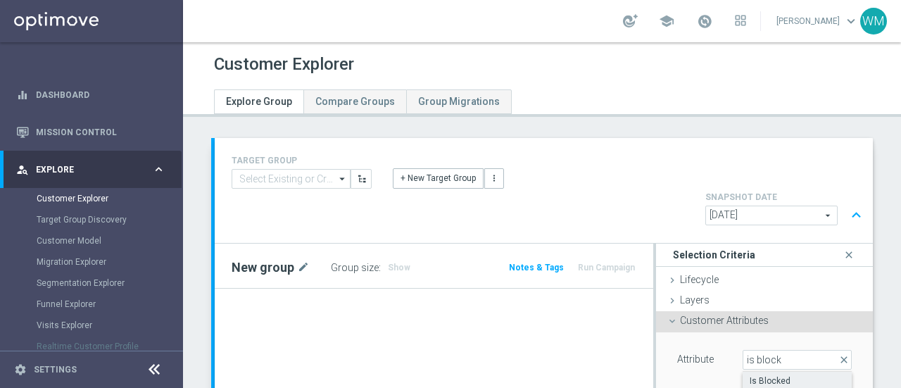
click at [750, 375] on span "Is Blocked" at bounding box center [797, 380] width 95 height 11
type input "Is Blocked"
type input "Equals"
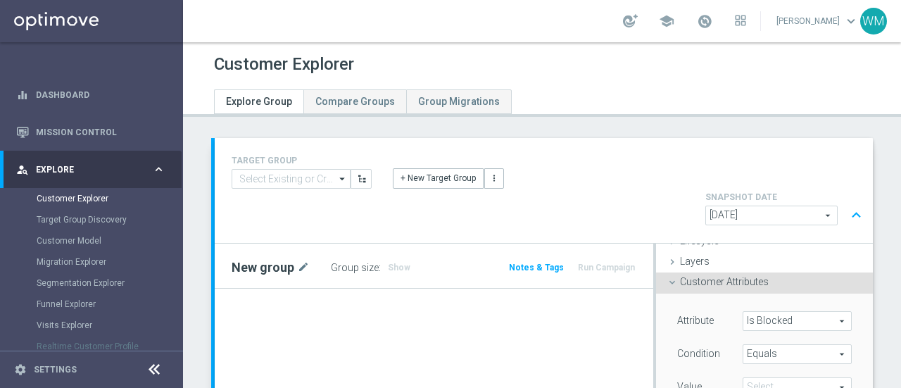
scroll to position [39, 0]
click at [750, 377] on span at bounding box center [797, 386] width 108 height 18
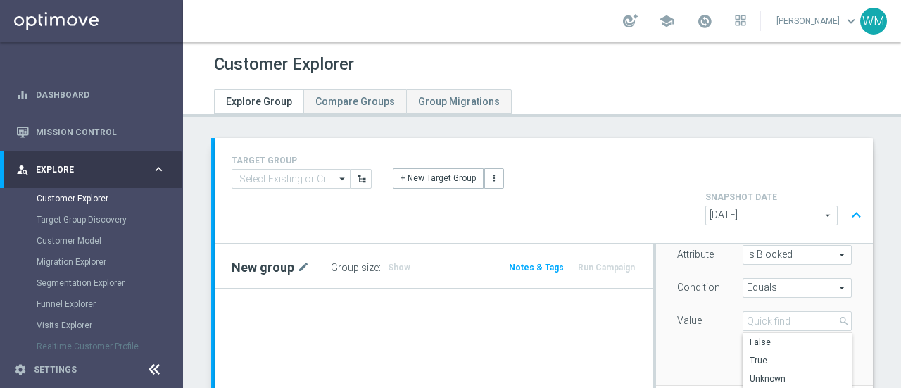
scroll to position [106, 0]
click at [750, 354] on span "True" at bounding box center [797, 359] width 95 height 11
type input "True"
click at [810, 354] on button "Add" at bounding box center [831, 364] width 42 height 20
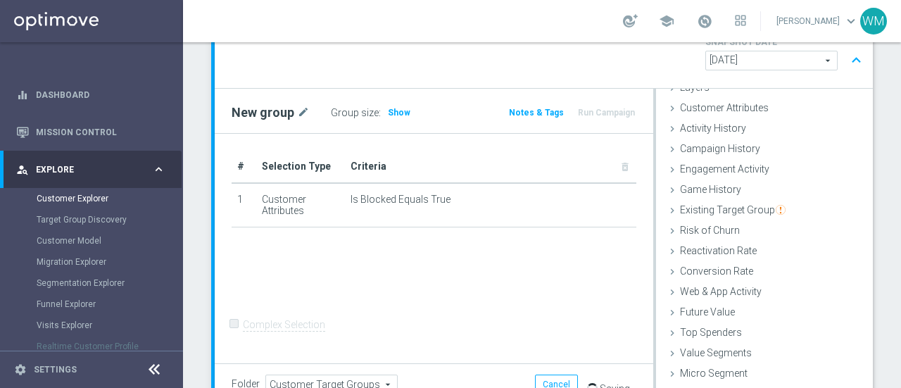
scroll to position [156, 0]
click at [395, 107] on span "Show" at bounding box center [399, 112] width 23 height 10
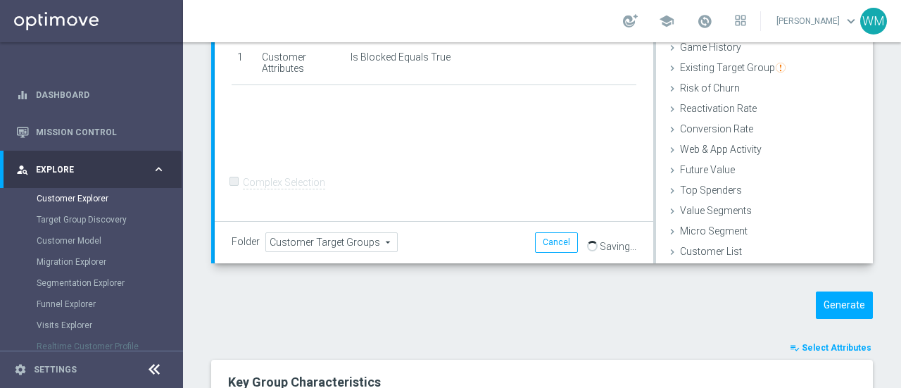
scroll to position [299, 0]
click at [846, 290] on button "Generate" at bounding box center [844, 303] width 57 height 27
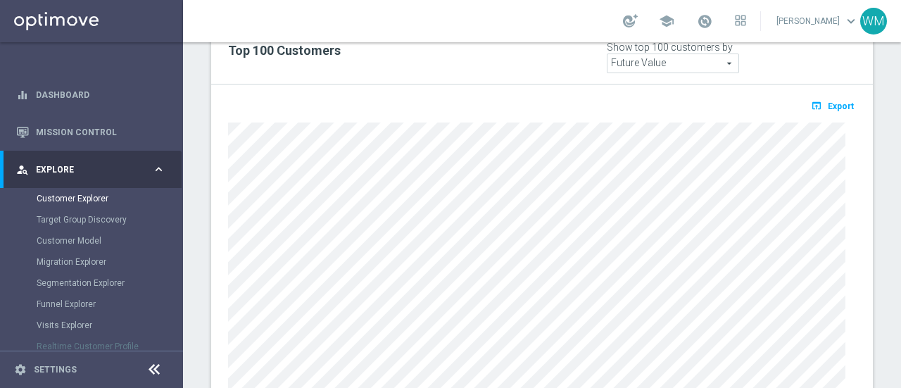
scroll to position [587, 0]
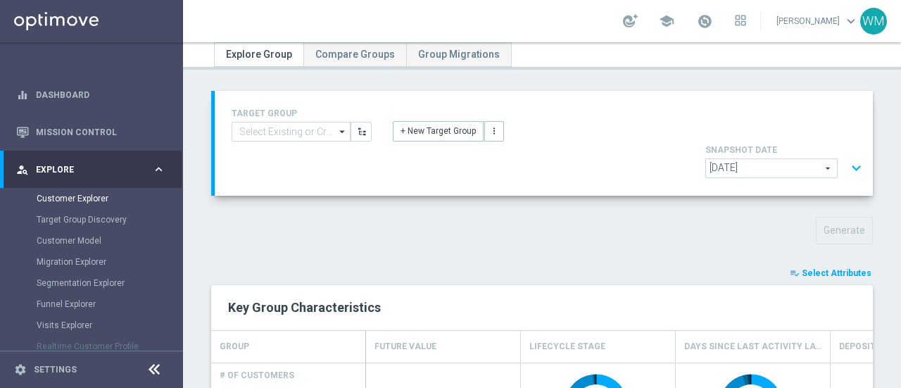
scroll to position [46, 0]
click at [849, 156] on button "expand_more" at bounding box center [856, 169] width 20 height 27
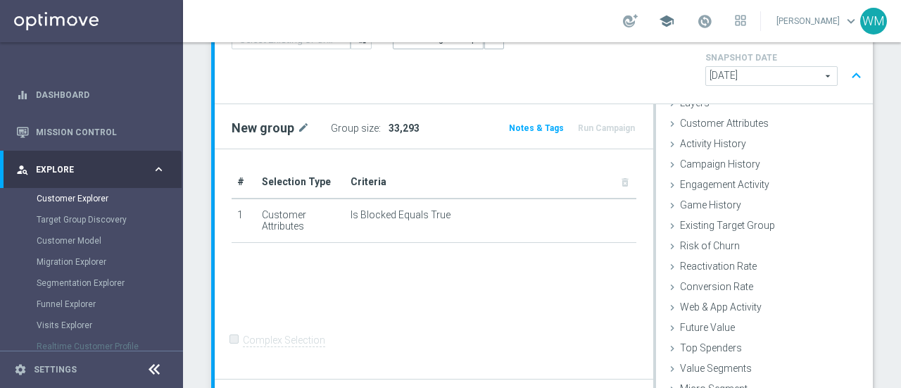
scroll to position [139, 0]
click at [717, 118] on span "Customer Attributes" at bounding box center [724, 123] width 89 height 11
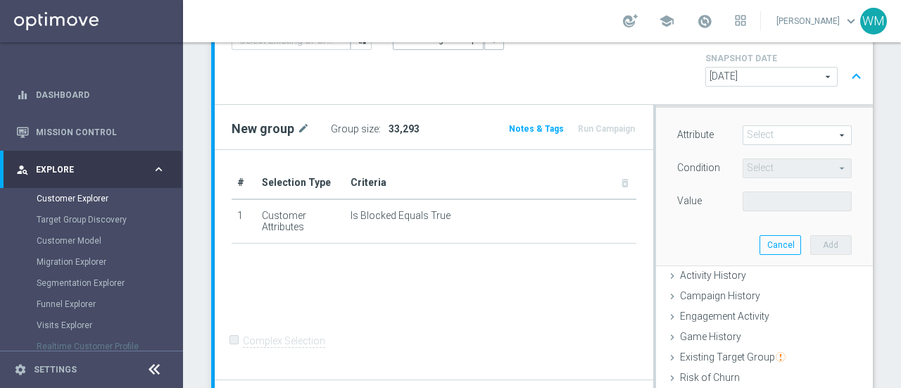
click at [773, 108] on div "Attribute Select arrow_drop_down search Condition Select arrow_drop_down search…" at bounding box center [765, 187] width 196 height 158
click at [767, 126] on span at bounding box center [797, 135] width 108 height 18
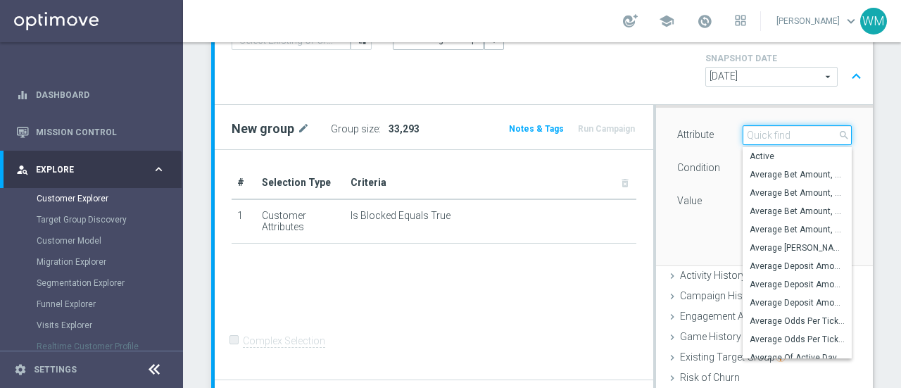
click at [765, 125] on input "search" at bounding box center [797, 135] width 109 height 20
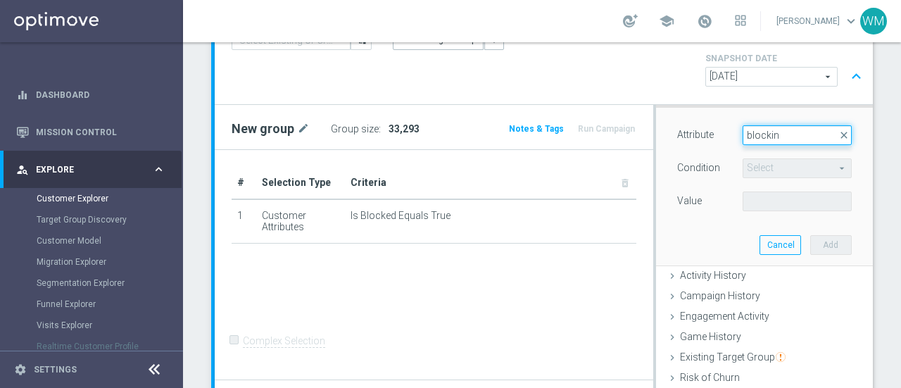
click at [772, 125] on input "blockin" at bounding box center [797, 135] width 109 height 20
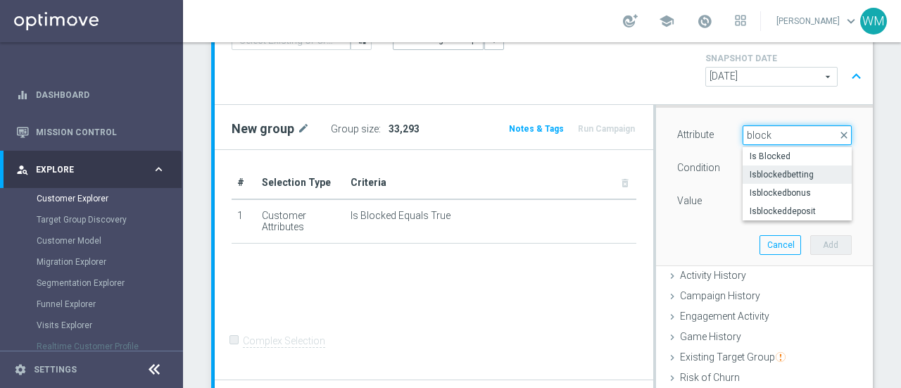
type input "block"
click at [765, 169] on span "Isblockedbetting" at bounding box center [797, 174] width 95 height 11
type input "Isblockedbetting"
type input "Equals"
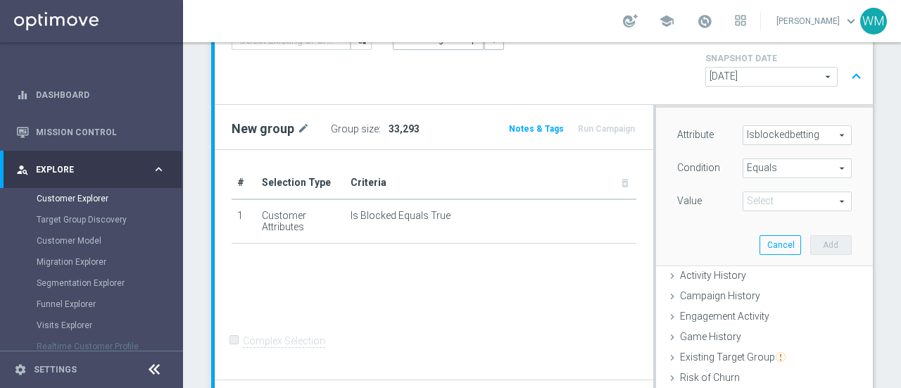
click at [746, 191] on div "Value Select arrow_drop_down search" at bounding box center [765, 202] width 196 height 23
click at [745, 192] on span at bounding box center [797, 201] width 108 height 18
click at [750, 235] on span "True" at bounding box center [797, 240] width 95 height 11
click at [748, 192] on span "True" at bounding box center [797, 201] width 108 height 18
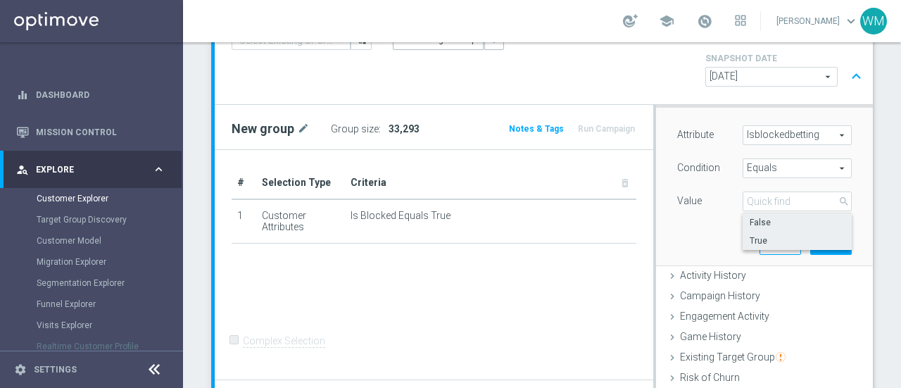
click at [752, 217] on span "False" at bounding box center [797, 222] width 95 height 11
type input "False"
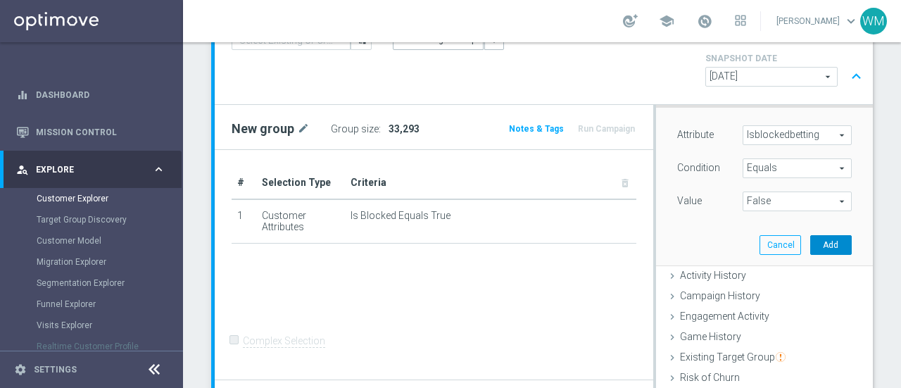
click at [821, 235] on button "Add" at bounding box center [831, 245] width 42 height 20
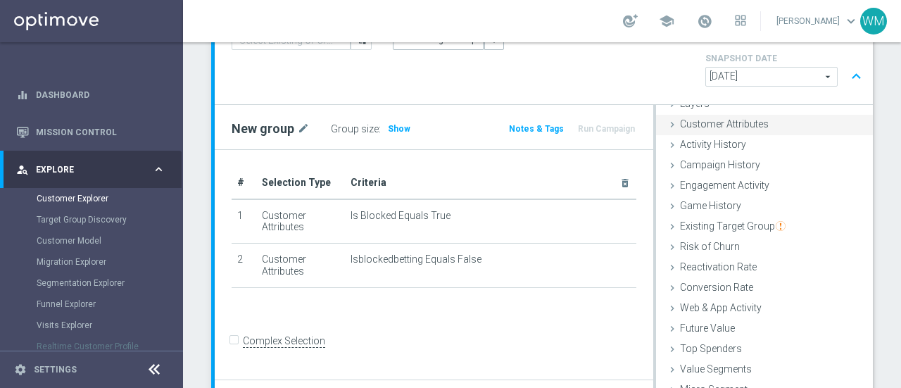
click at [743, 118] on span "Customer Attributes" at bounding box center [724, 123] width 89 height 11
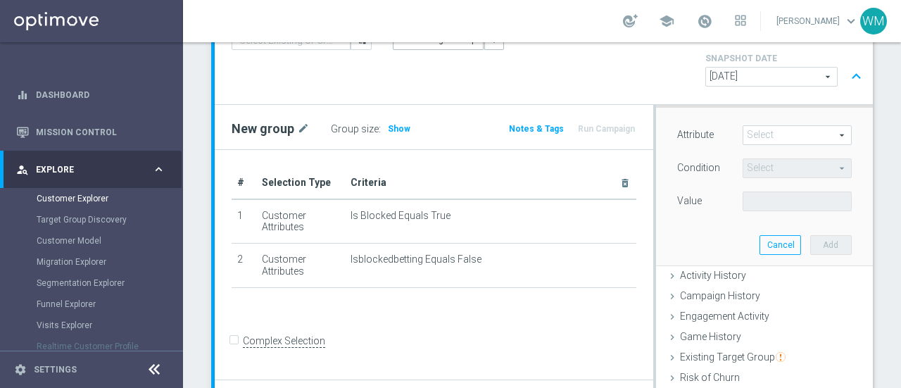
click at [753, 126] on span at bounding box center [797, 135] width 108 height 18
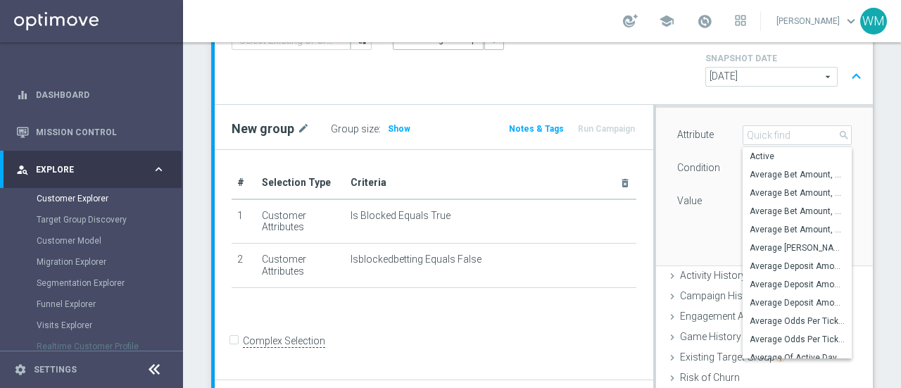
click at [753, 125] on input "search" at bounding box center [797, 135] width 109 height 20
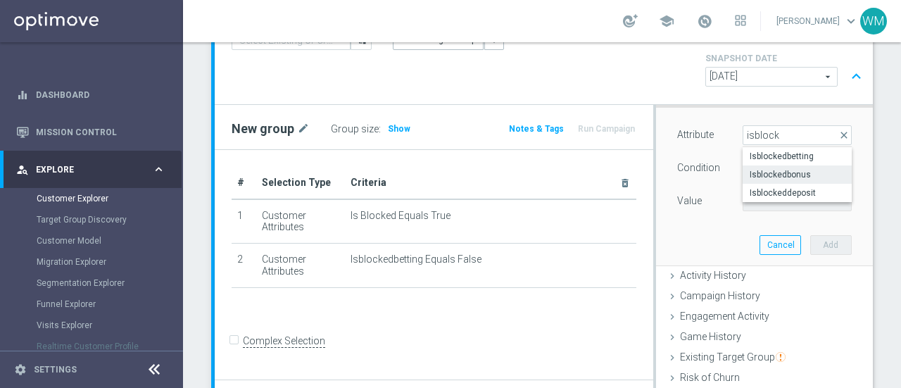
type input "isblock"
click at [755, 165] on label "Isblockedbonus" at bounding box center [797, 174] width 109 height 18
type input "Isblockedbonus"
type input "Equals"
click at [752, 192] on span at bounding box center [797, 201] width 108 height 18
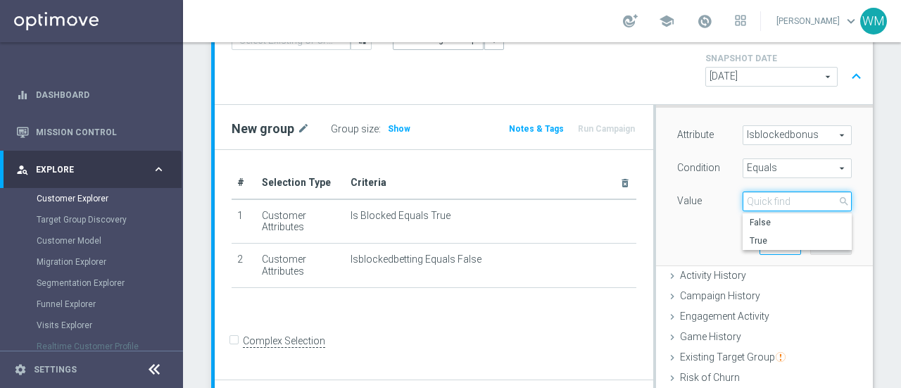
click at [752, 191] on input "search" at bounding box center [797, 201] width 109 height 20
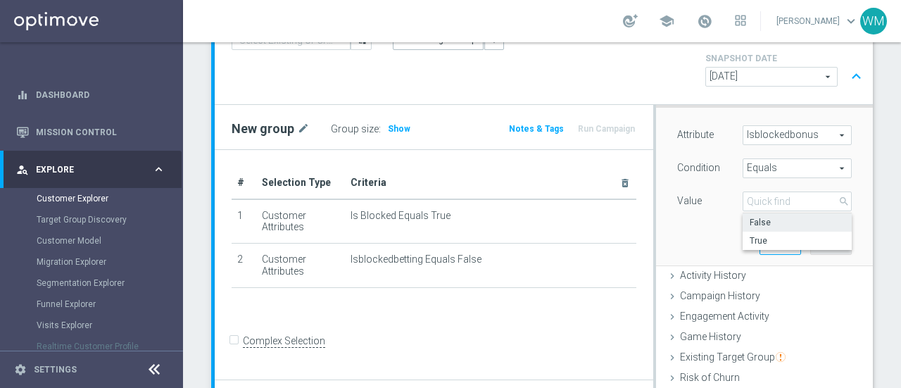
click at [753, 217] on span "False" at bounding box center [797, 222] width 95 height 11
type input "False"
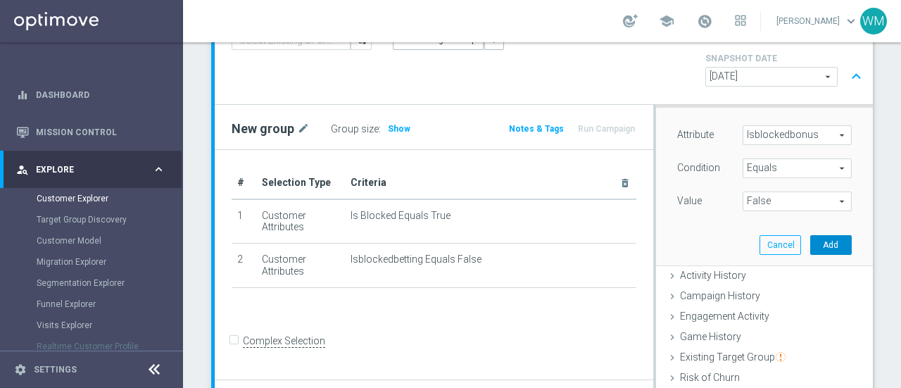
click at [810, 235] on button "Add" at bounding box center [831, 245] width 42 height 20
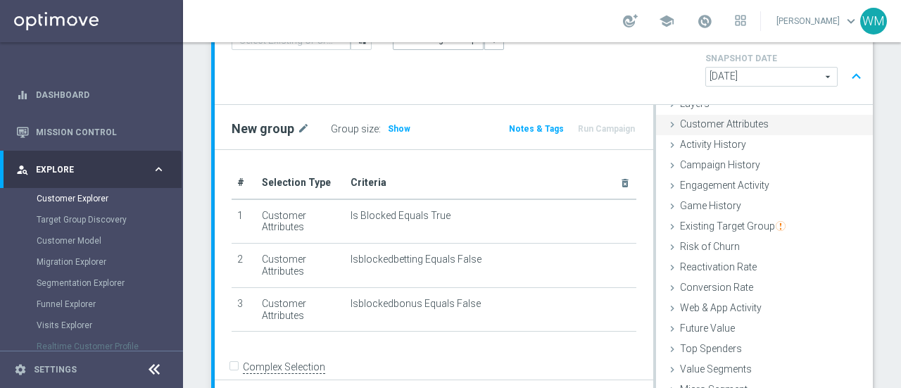
click at [736, 118] on span "Customer Attributes" at bounding box center [724, 123] width 89 height 11
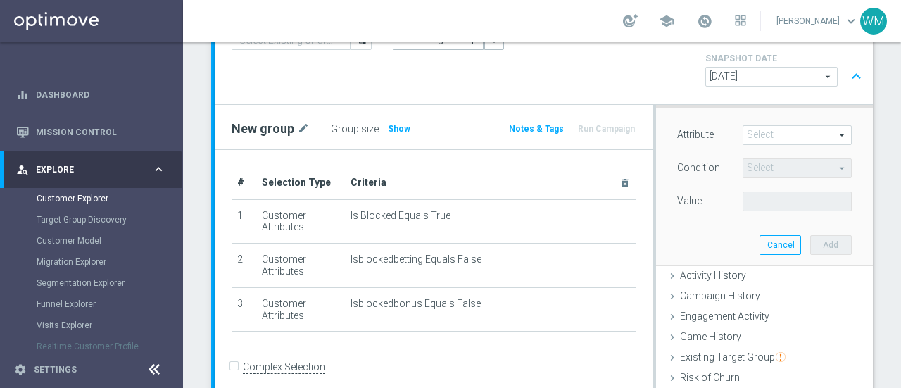
click at [745, 126] on span at bounding box center [797, 135] width 108 height 18
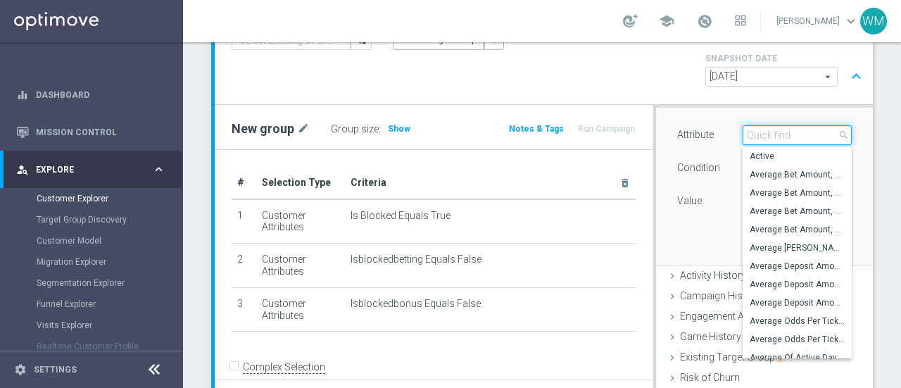
click at [745, 125] on input "search" at bounding box center [797, 135] width 109 height 20
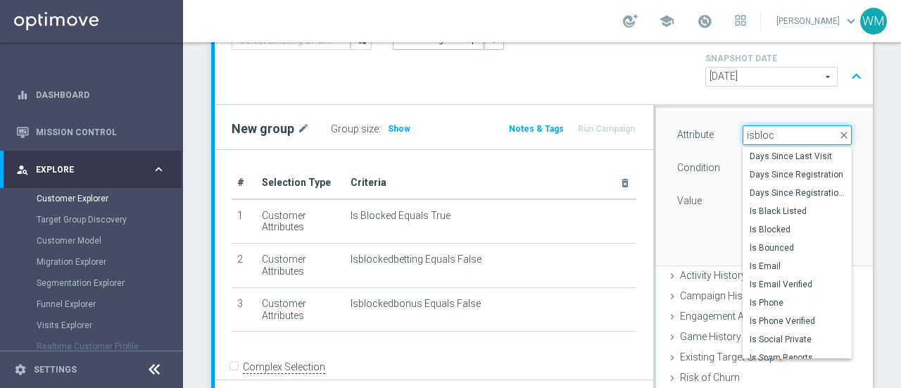
type input "isblock"
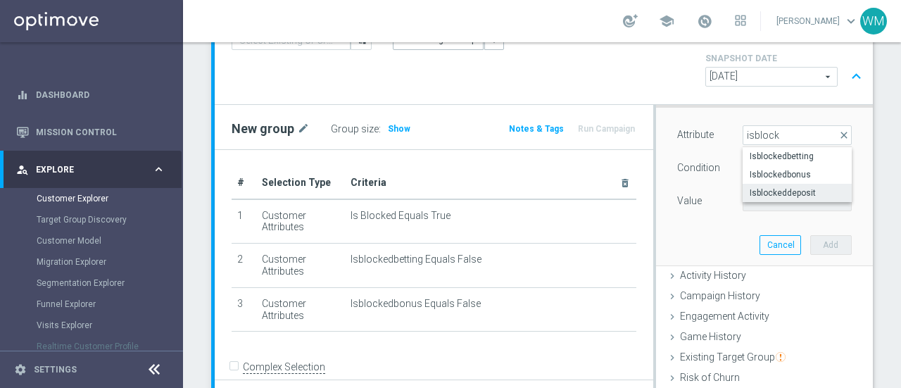
click at [750, 187] on span "Isblockeddeposit" at bounding box center [797, 192] width 95 height 11
type input "Isblockeddeposit"
type input "Equals"
click at [745, 192] on span at bounding box center [797, 201] width 108 height 18
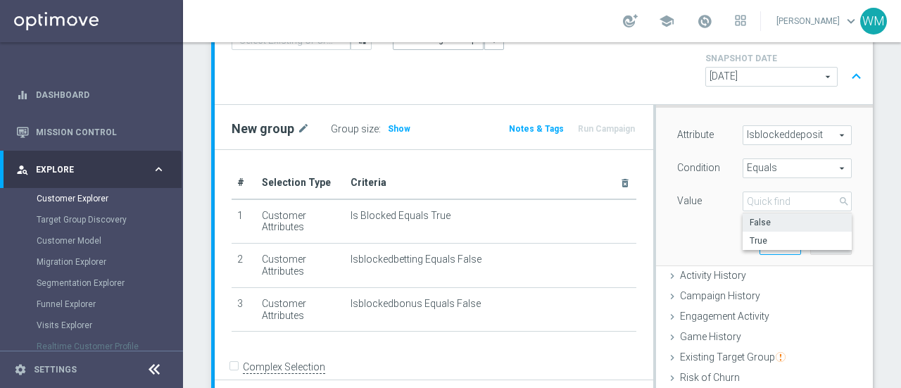
click at [750, 217] on span "False" at bounding box center [797, 222] width 95 height 11
type input "False"
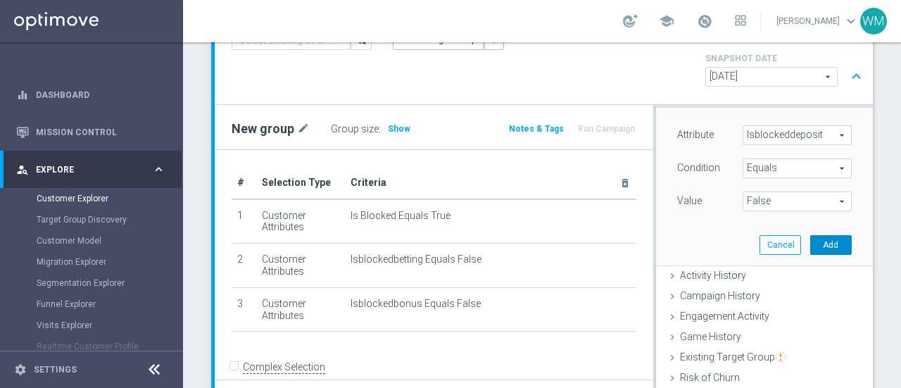
click at [810, 235] on button "Add" at bounding box center [831, 245] width 42 height 20
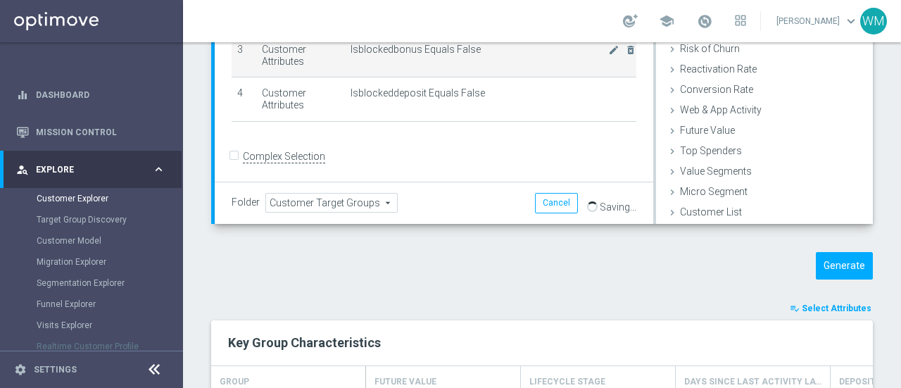
scroll to position [344, 0]
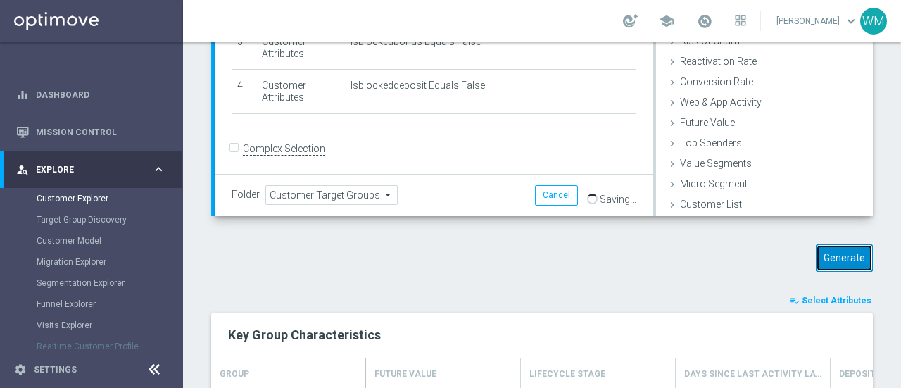
click at [843, 244] on button "Generate" at bounding box center [844, 257] width 57 height 27
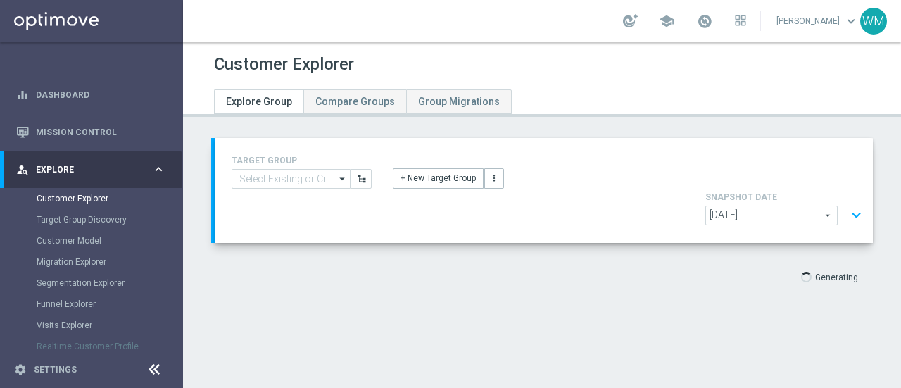
scroll to position [0, 0]
click at [847, 202] on button "expand_more" at bounding box center [856, 215] width 20 height 27
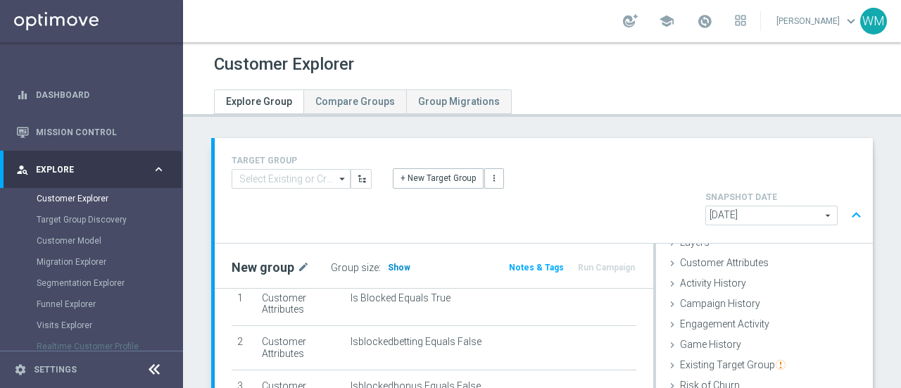
click at [403, 263] on span "Show" at bounding box center [399, 268] width 23 height 10
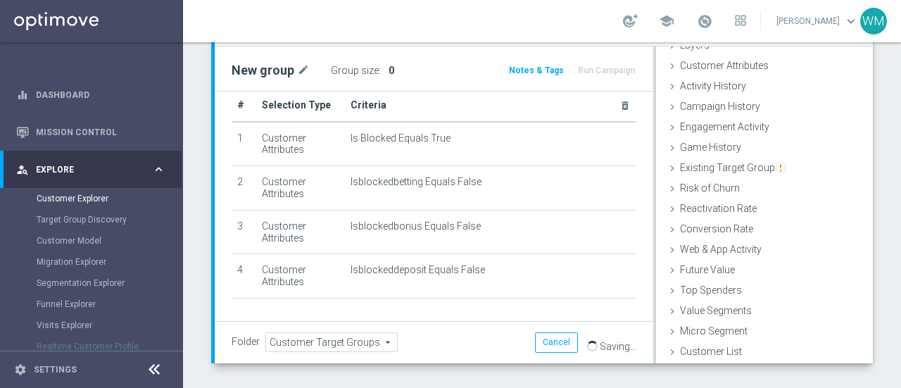
scroll to position [17, 0]
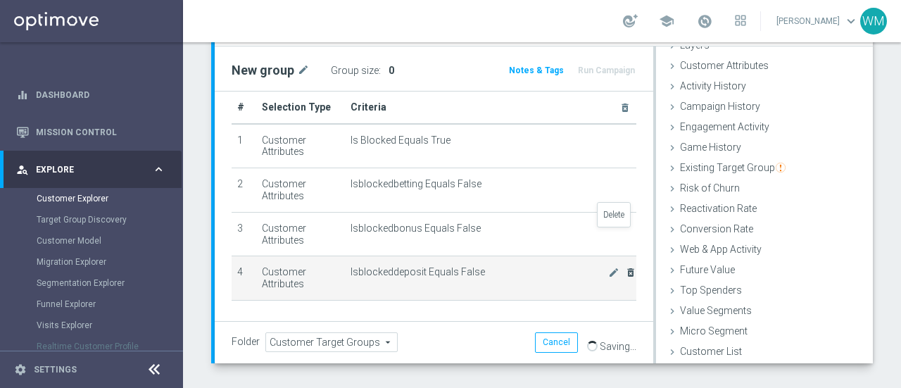
click at [625, 267] on icon "delete_forever" at bounding box center [630, 272] width 11 height 11
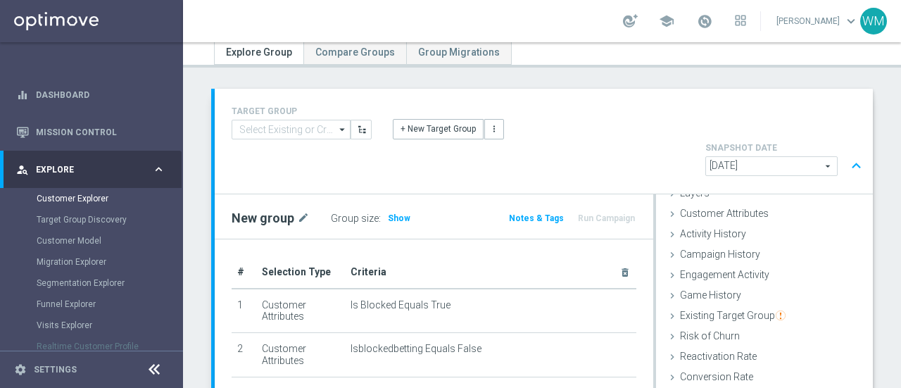
scroll to position [48, 0]
click at [390, 215] on span "Show" at bounding box center [399, 220] width 23 height 10
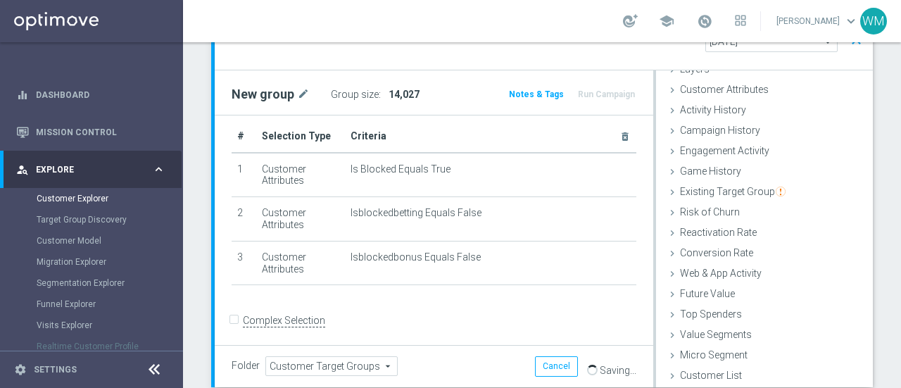
scroll to position [182, 0]
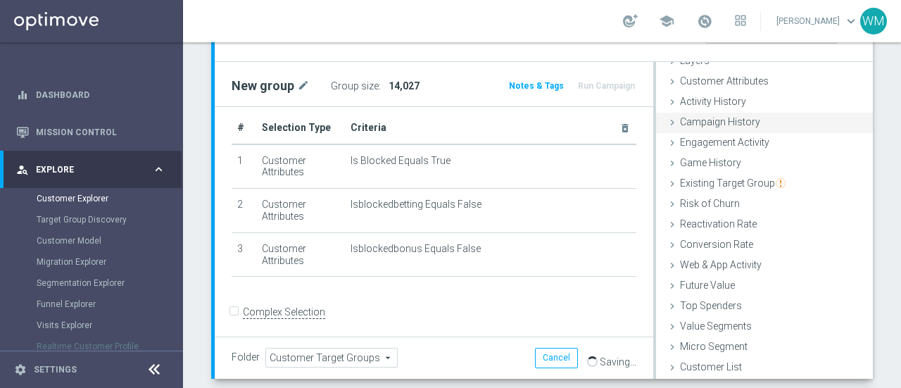
click at [717, 116] on span "Campaign History" at bounding box center [720, 121] width 80 height 11
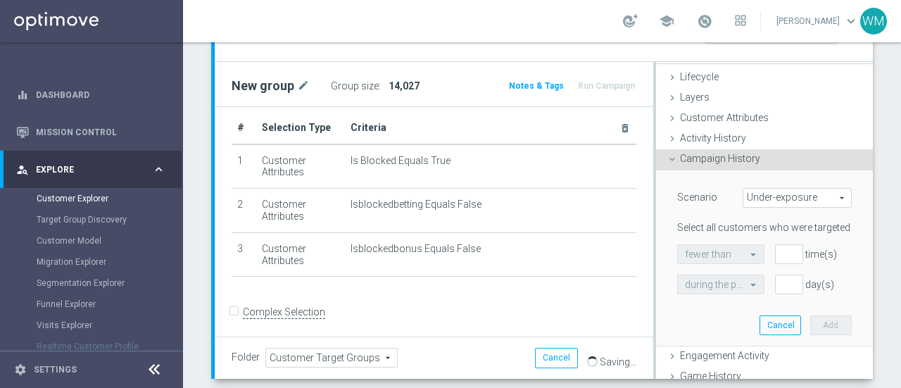
scroll to position [10, 0]
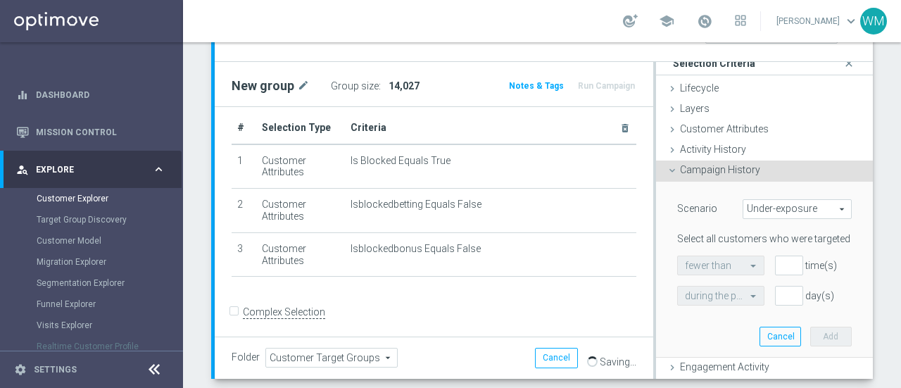
click at [719, 123] on span "Customer Attributes" at bounding box center [724, 128] width 89 height 11
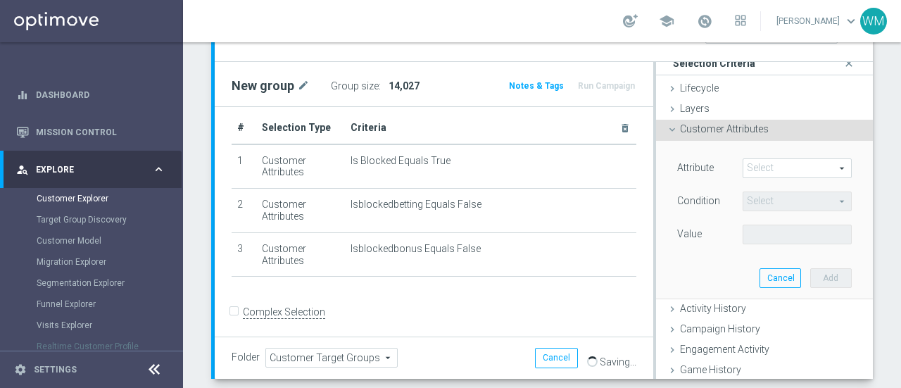
click at [749, 159] on span at bounding box center [797, 168] width 108 height 18
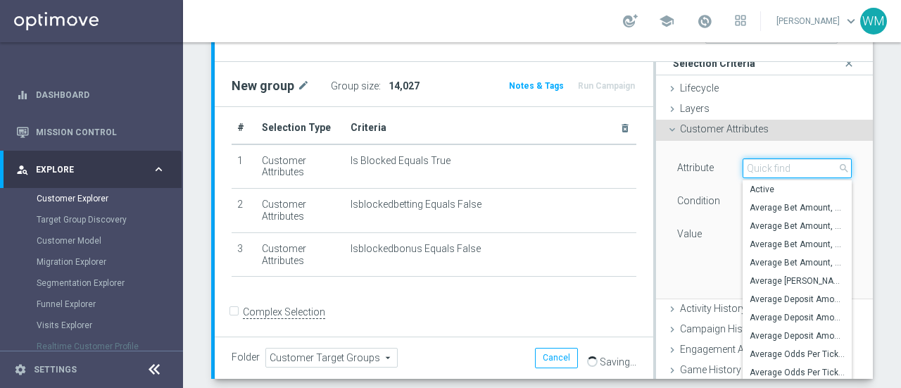
click at [749, 158] on input "search" at bounding box center [797, 168] width 109 height 20
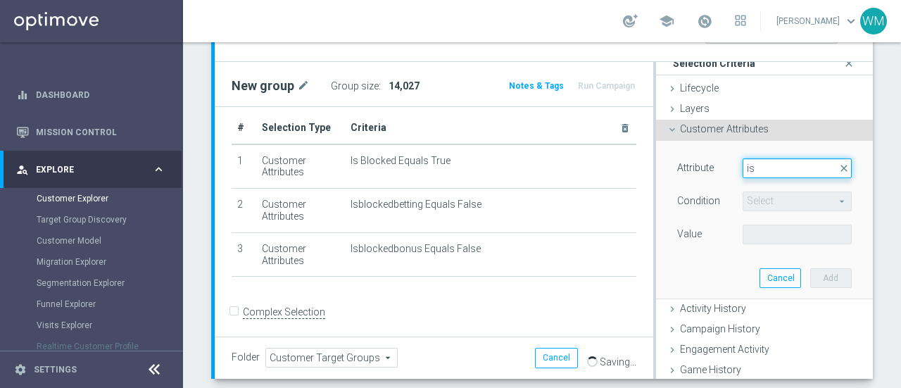
type input "i"
type input "canc"
click at [750, 184] on span "Canceled" at bounding box center [797, 189] width 95 height 11
type input "Canceled"
type input "Equals"
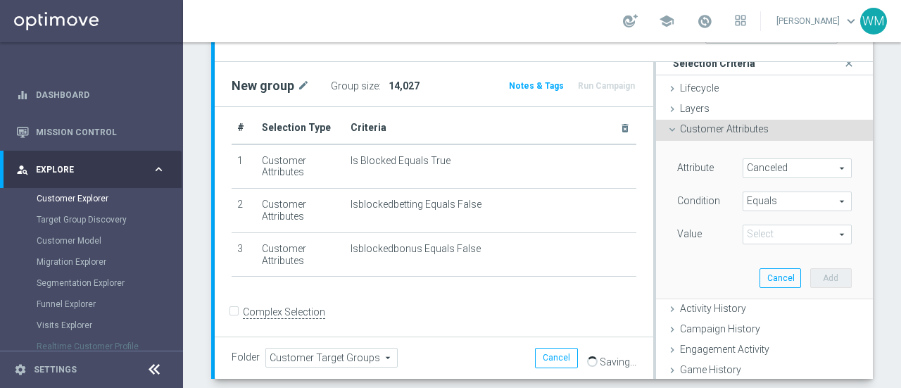
click at [743, 225] on span at bounding box center [797, 234] width 108 height 18
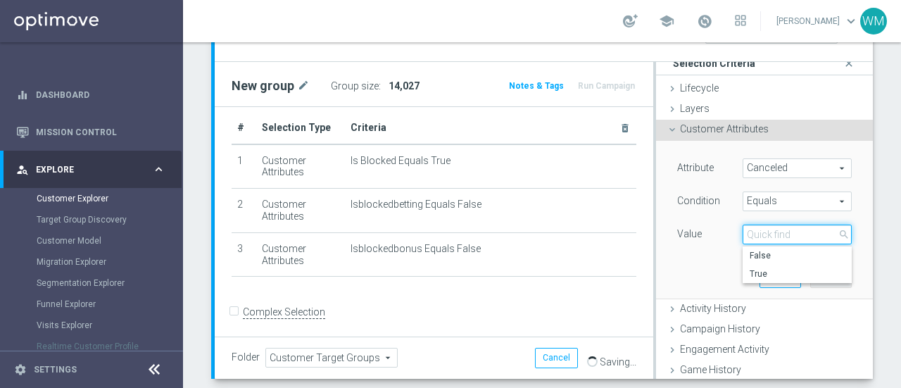
click at [743, 225] on input "search" at bounding box center [797, 235] width 109 height 20
click at [750, 250] on span "False" at bounding box center [797, 255] width 95 height 11
type input "False"
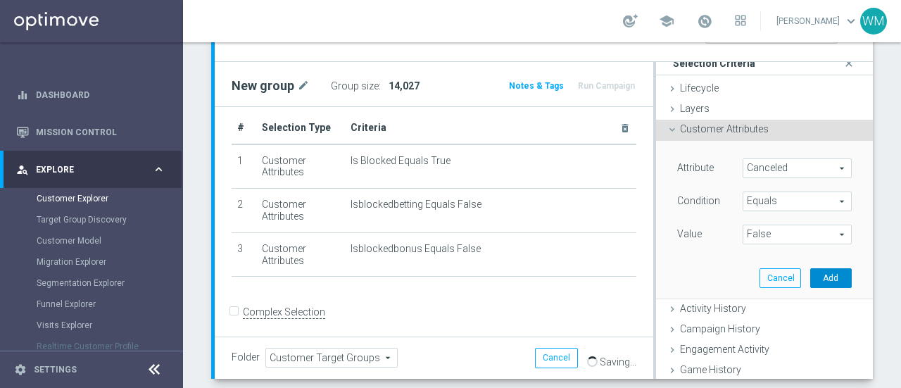
click at [810, 268] on button "Add" at bounding box center [831, 278] width 42 height 20
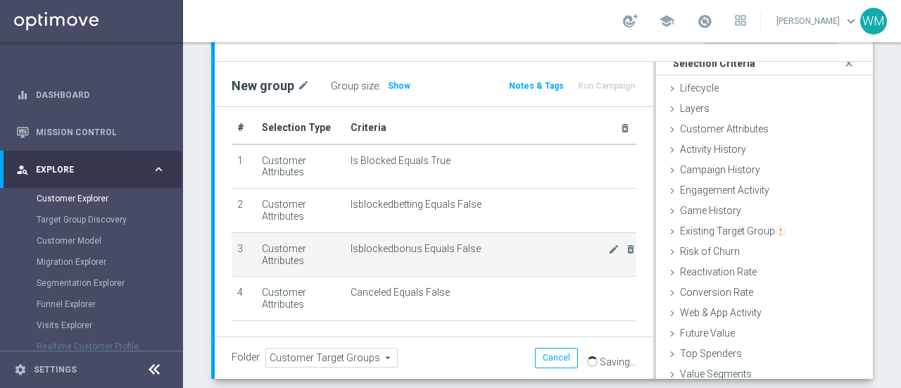
scroll to position [0, 0]
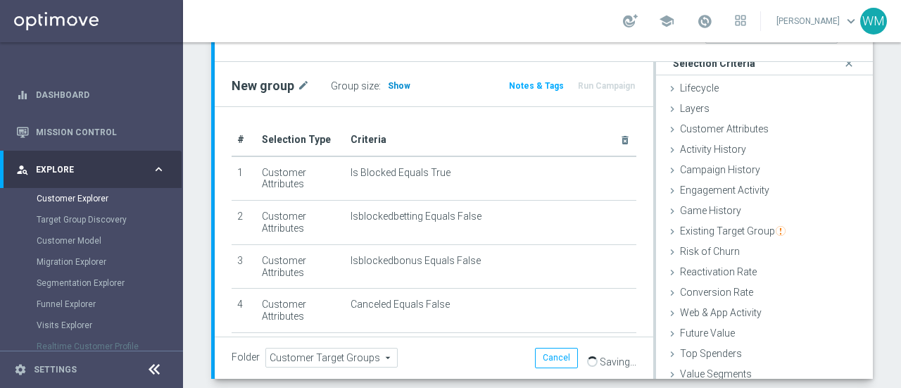
click at [401, 81] on span "Show" at bounding box center [399, 86] width 23 height 10
click at [719, 120] on div "Customer Attributes done selection saved" at bounding box center [764, 130] width 217 height 21
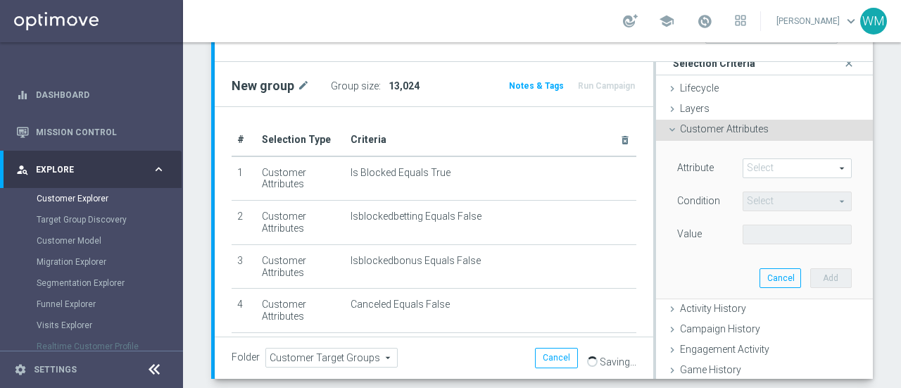
click at [743, 159] on span at bounding box center [797, 168] width 108 height 18
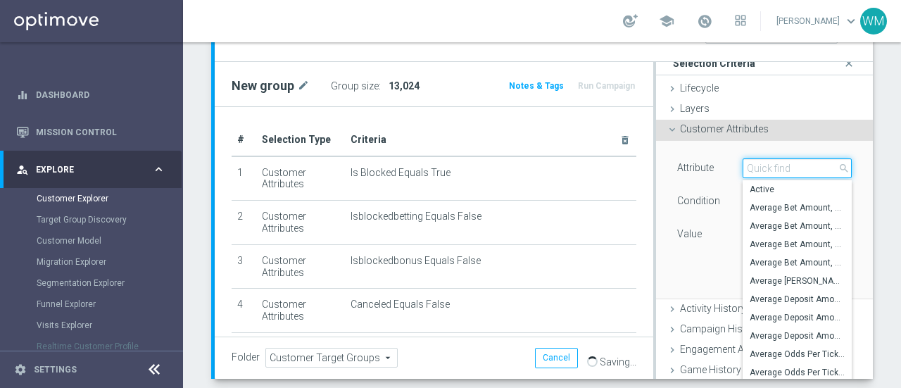
click at [743, 158] on input "search" at bounding box center [797, 168] width 109 height 20
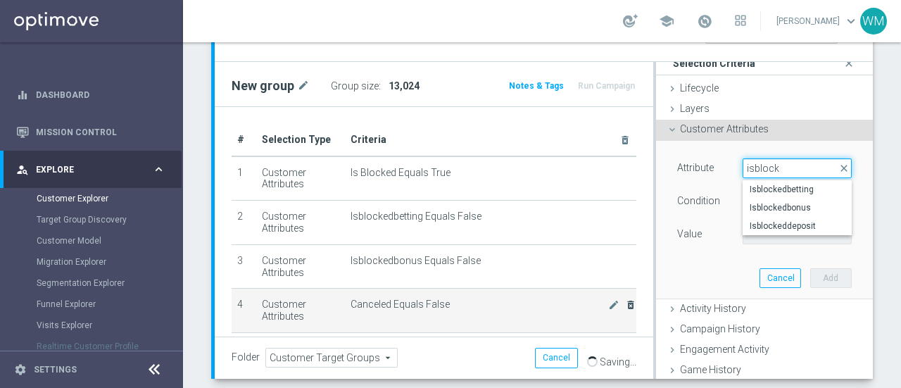
type input "isblock"
click at [625, 299] on icon "delete_forever" at bounding box center [630, 304] width 11 height 11
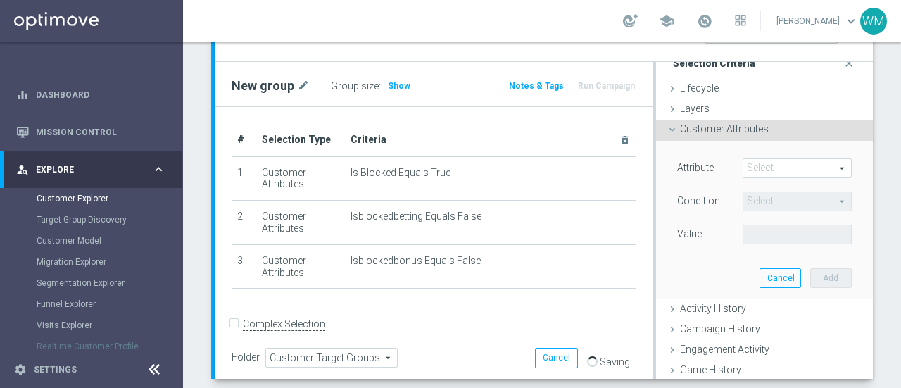
click at [779, 159] on span at bounding box center [797, 168] width 108 height 18
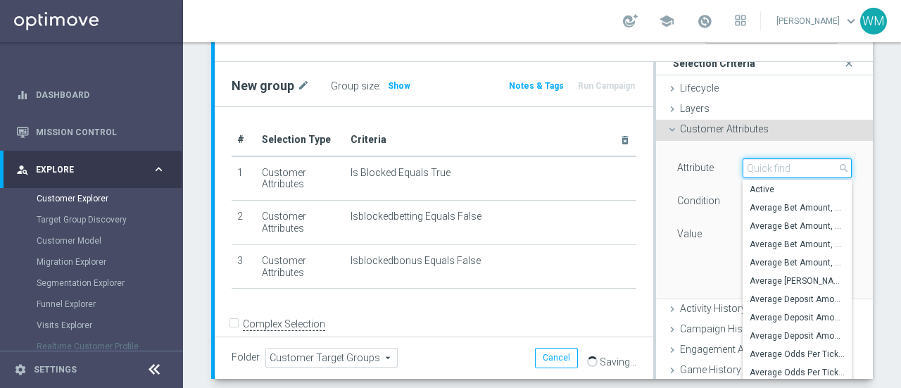
click at [779, 158] on input "search" at bounding box center [797, 168] width 109 height 20
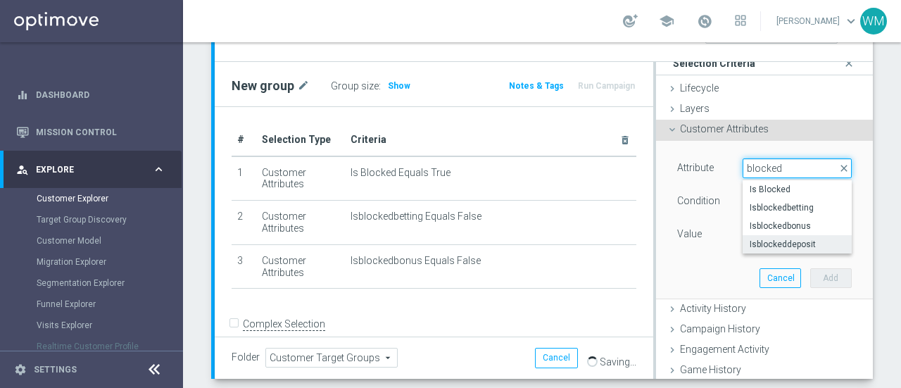
type input "blocked"
click at [769, 239] on span "Isblockeddeposit" at bounding box center [797, 244] width 95 height 11
type input "Isblockeddeposit"
type input "Equals"
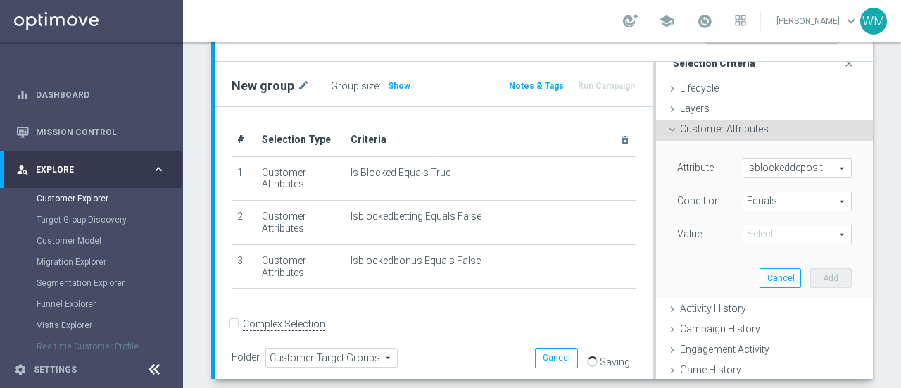
click at [767, 225] on span at bounding box center [797, 234] width 108 height 18
click at [763, 250] on span "False" at bounding box center [797, 255] width 95 height 11
type input "False"
click at [820, 268] on button "Add" at bounding box center [831, 278] width 42 height 20
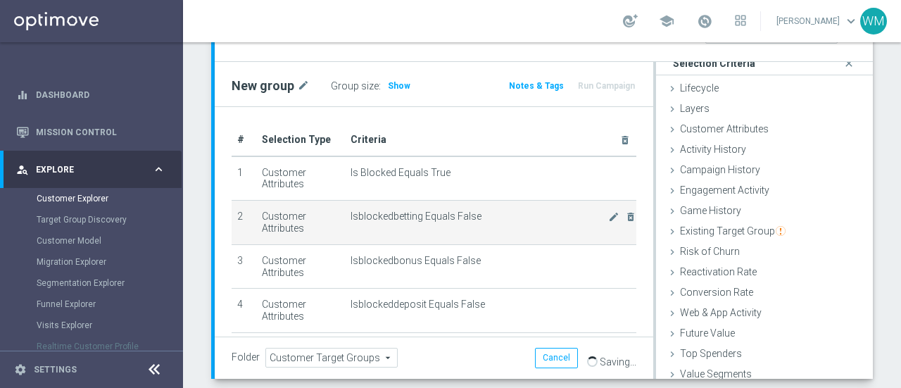
scroll to position [128, 0]
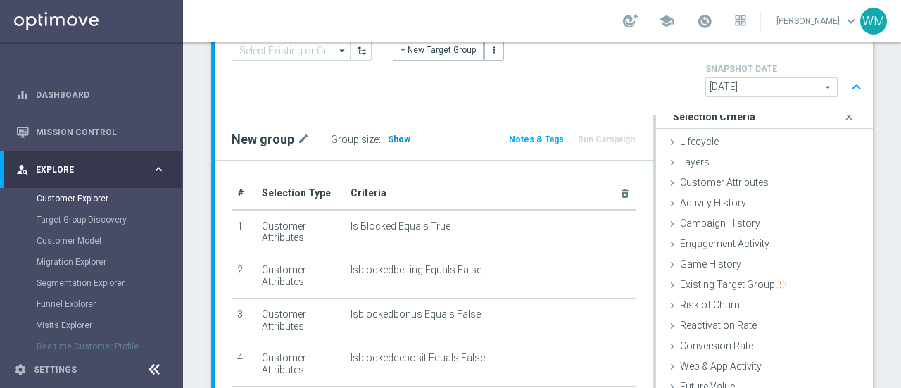
click at [394, 134] on span "Show" at bounding box center [399, 139] width 23 height 10
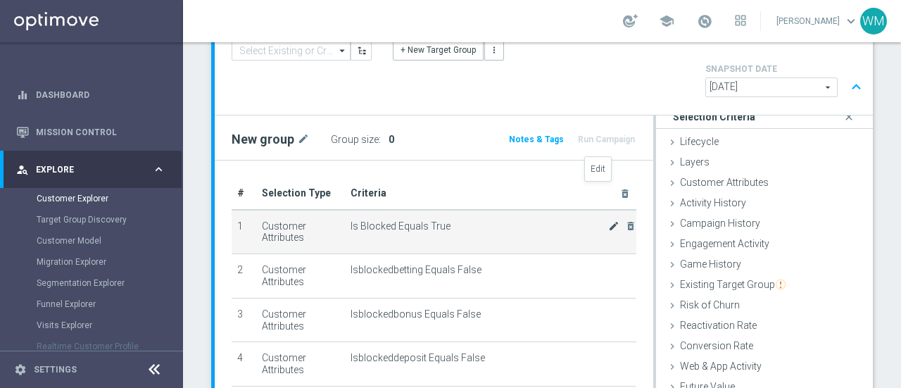
click at [608, 220] on icon "mode_edit" at bounding box center [613, 225] width 11 height 11
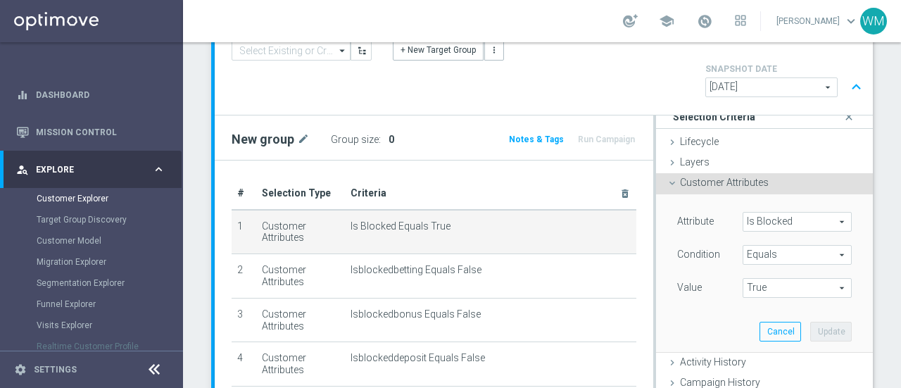
click at [750, 279] on span "True" at bounding box center [797, 288] width 108 height 18
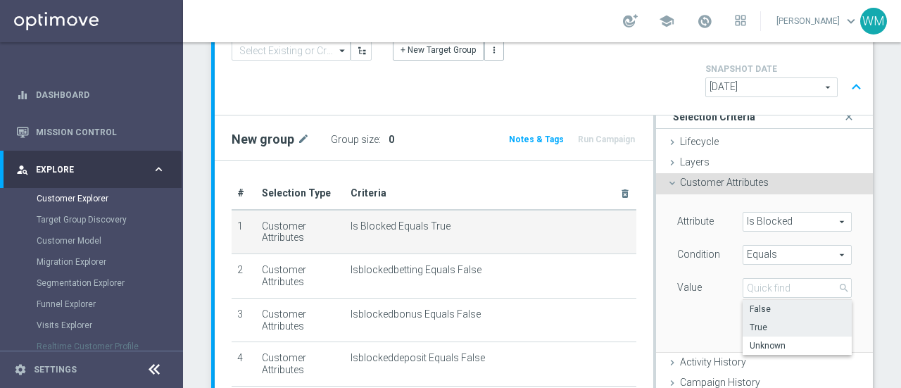
click at [750, 300] on label "False" at bounding box center [797, 309] width 109 height 18
type input "False"
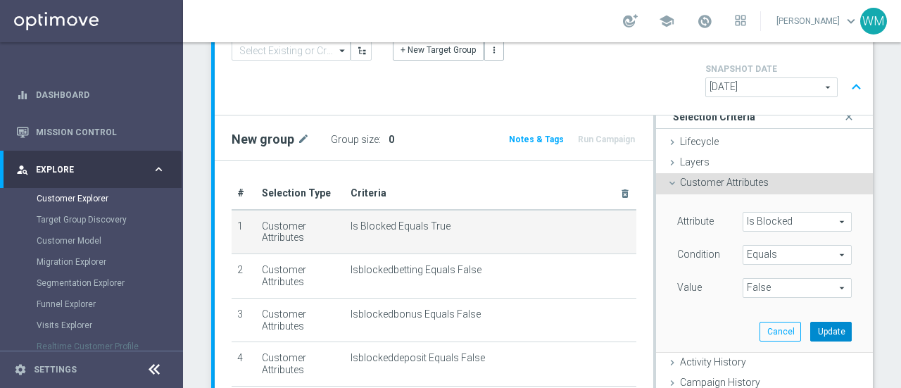
click at [810, 322] on button "Update" at bounding box center [831, 332] width 42 height 20
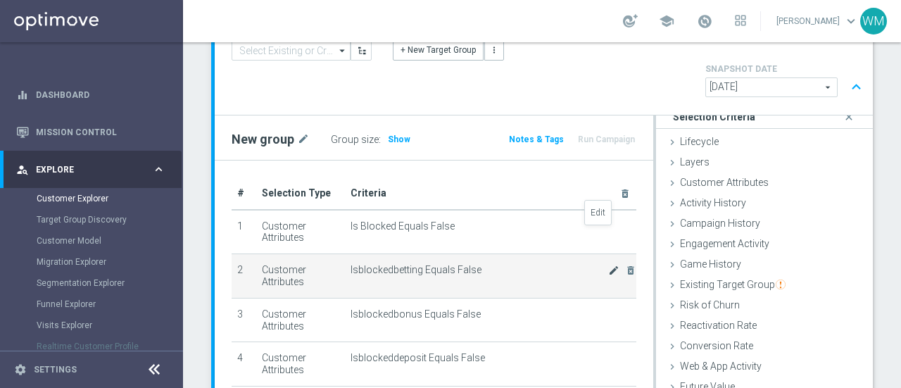
click at [608, 265] on icon "mode_edit" at bounding box center [613, 270] width 11 height 11
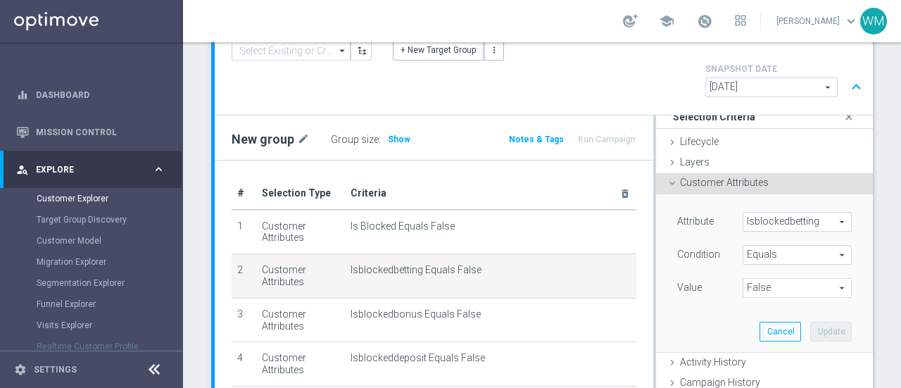
click at [743, 279] on span "False" at bounding box center [797, 288] width 108 height 18
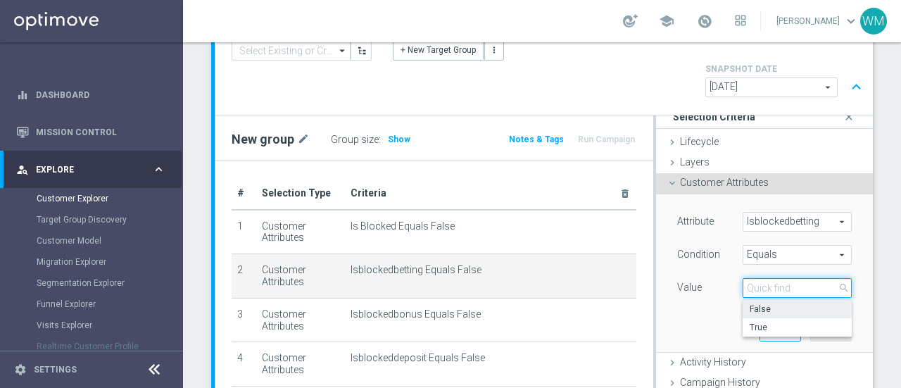
click at [743, 278] on input "search" at bounding box center [797, 288] width 109 height 20
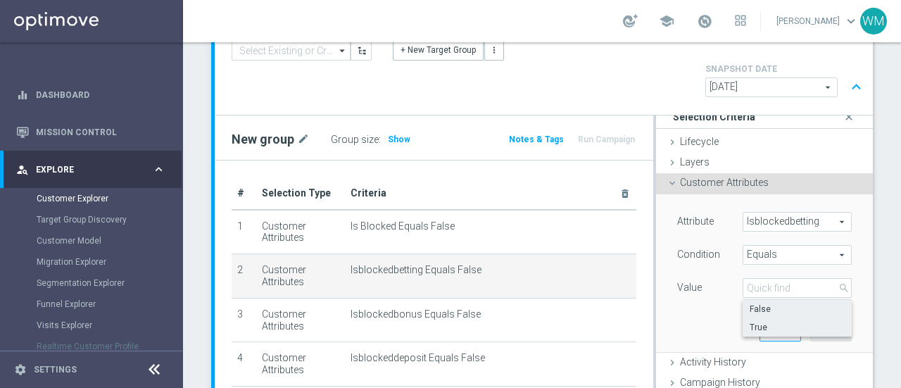
click at [750, 322] on span "True" at bounding box center [797, 327] width 95 height 11
type input "True"
click at [810, 322] on button "Update" at bounding box center [831, 332] width 42 height 20
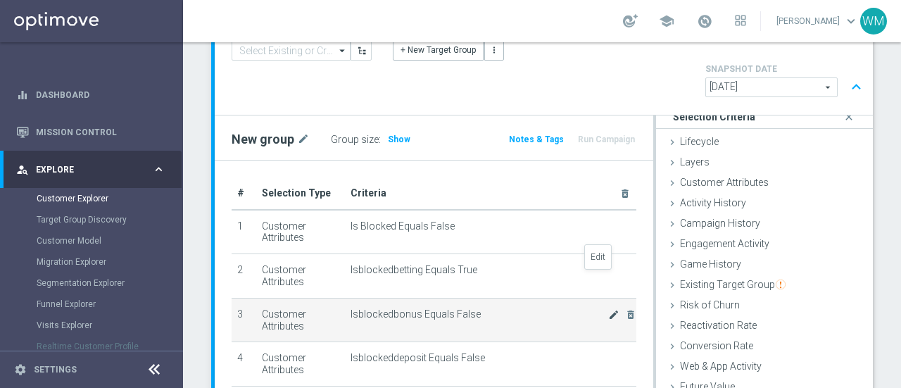
click at [608, 309] on icon "mode_edit" at bounding box center [613, 314] width 11 height 11
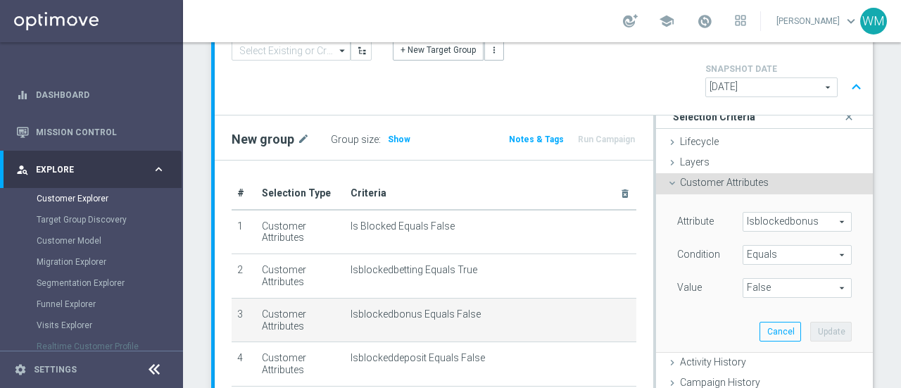
click at [750, 279] on span "False" at bounding box center [797, 288] width 108 height 18
click at [0, 0] on input "search" at bounding box center [0, 0] width 0 height 0
click at [750, 322] on span "True" at bounding box center [797, 327] width 95 height 11
type input "True"
click at [810, 322] on button "Update" at bounding box center [831, 332] width 42 height 20
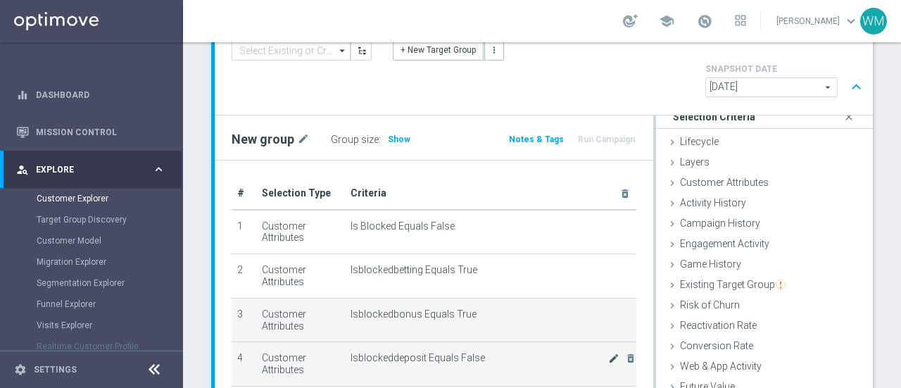
click at [608, 353] on icon "mode_edit" at bounding box center [613, 358] width 11 height 11
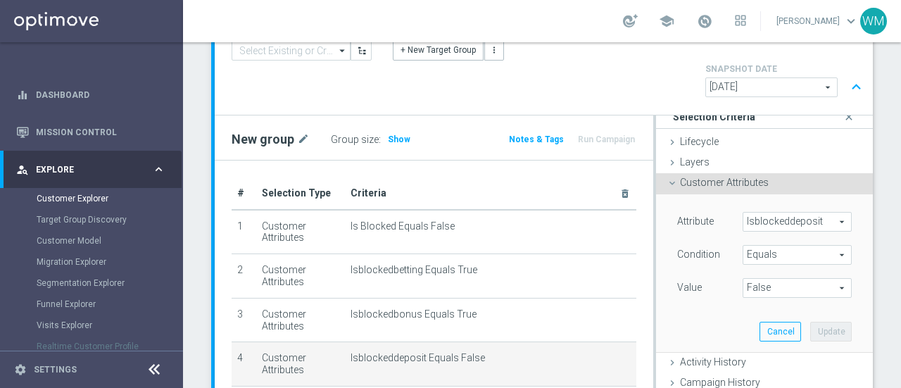
click at [748, 279] on span "False" at bounding box center [797, 288] width 108 height 18
click at [750, 322] on span "True" at bounding box center [797, 327] width 95 height 11
type input "True"
click at [810, 322] on button "Update" at bounding box center [831, 332] width 42 height 20
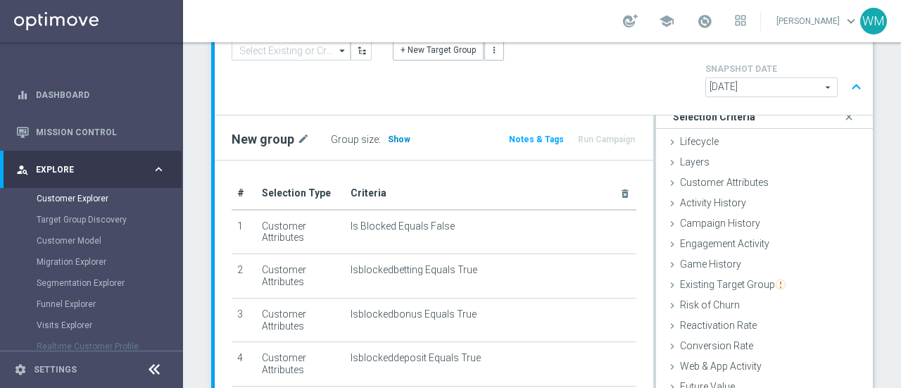
click at [401, 134] on span "Show" at bounding box center [399, 139] width 23 height 10
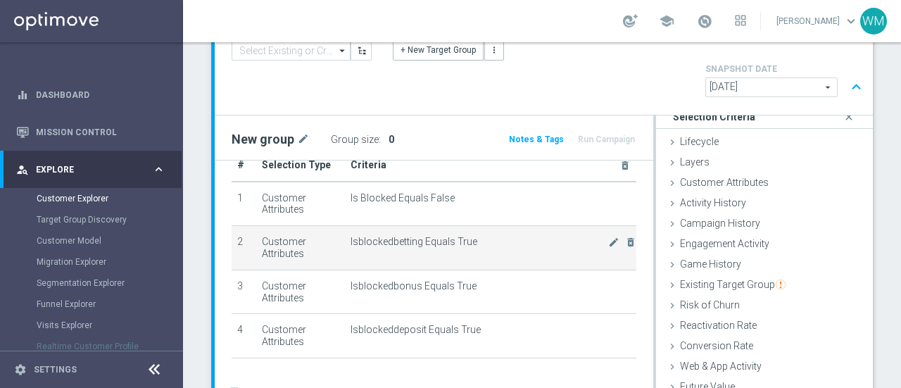
scroll to position [23, 0]
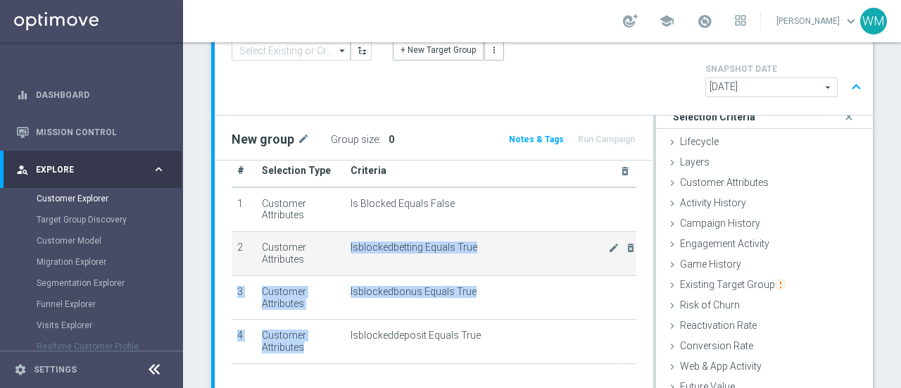
drag, startPoint x: 490, startPoint y: 287, endPoint x: 340, endPoint y: 206, distance: 170.1
click at [340, 206] on tbody "1 Customer Attributes Is Blocked Equals False mode_edit delete_forever 2 Custom…" at bounding box center [434, 275] width 405 height 177
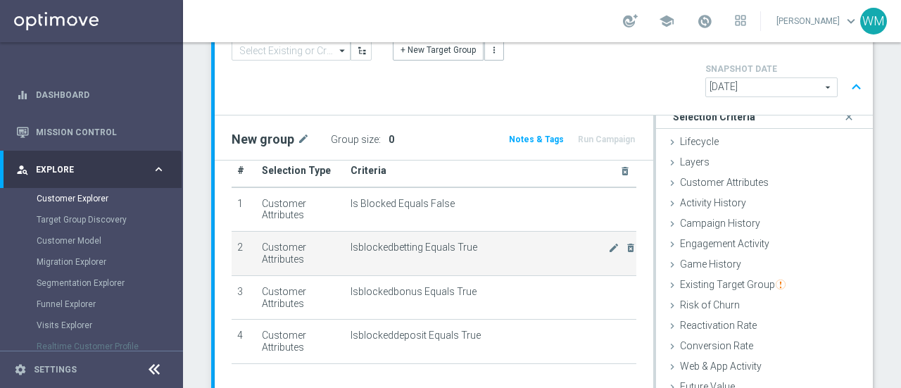
click at [345, 232] on td "Isblockedbetting Equals True mode_edit delete_forever" at bounding box center [490, 254] width 291 height 44
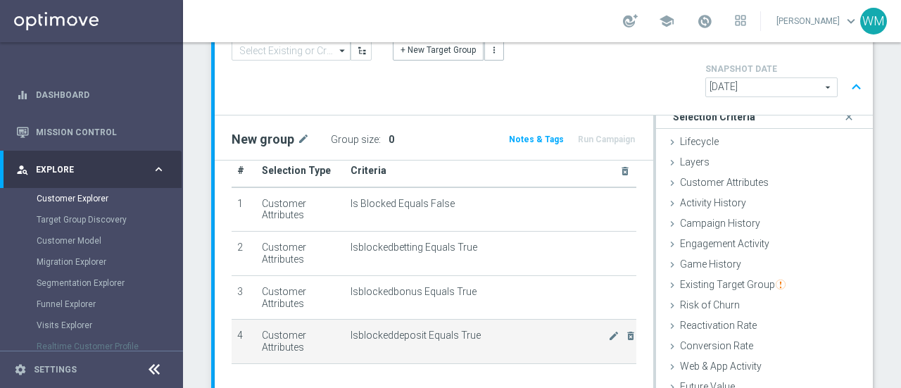
drag, startPoint x: 328, startPoint y: 209, endPoint x: 507, endPoint y: 299, distance: 200.2
click at [507, 299] on tbody "1 Customer Attributes Is Blocked Equals False mode_edit delete_forever 2 Custom…" at bounding box center [434, 275] width 405 height 177
click at [507, 329] on span "Isblockeddeposit Equals True" at bounding box center [480, 335] width 258 height 12
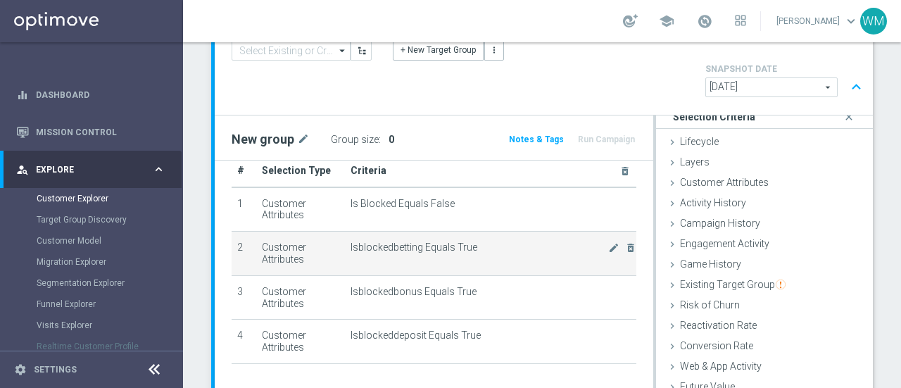
click at [427, 241] on span "Isblockedbetting Equals True" at bounding box center [480, 247] width 258 height 12
copy tbody "Isblockedbetting Equals True mode_edit delete_forever"
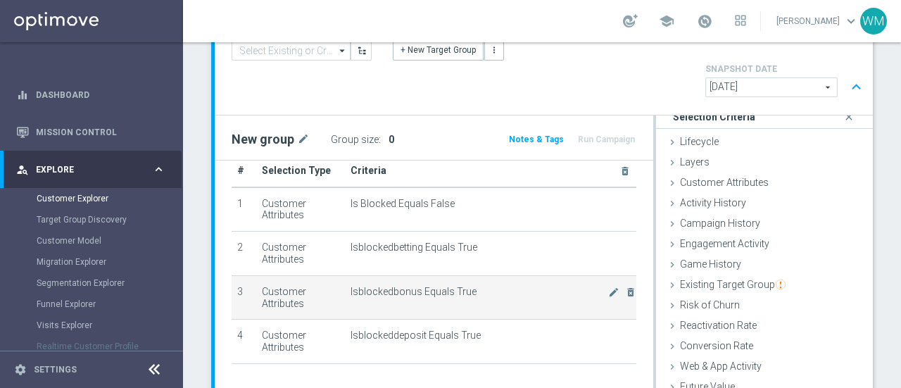
click at [412, 286] on span "Isblockedbonus Equals True" at bounding box center [480, 292] width 258 height 12
copy tbody "Isblockedbonus Equals True mode_edit delete_forever"
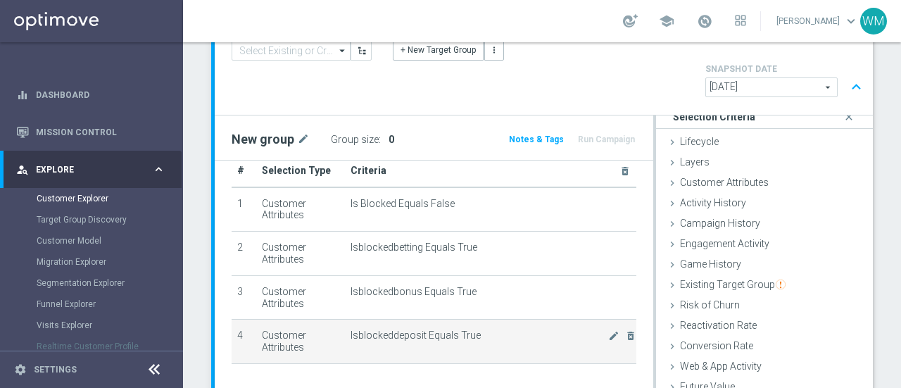
click at [422, 329] on span "Isblockeddeposit Equals True" at bounding box center [480, 335] width 258 height 12
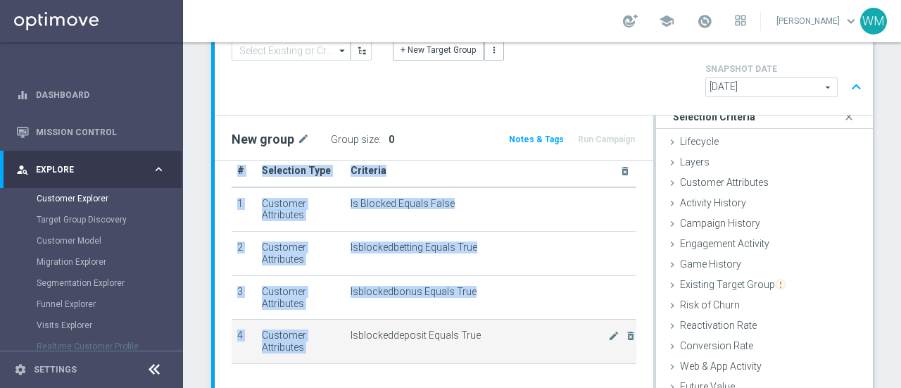
click at [422, 329] on span "Isblockeddeposit Equals True" at bounding box center [480, 335] width 258 height 12
copy table "# Selection Type Criteria delete_forever 1 Customer Attributes Is Blocked Equal…"
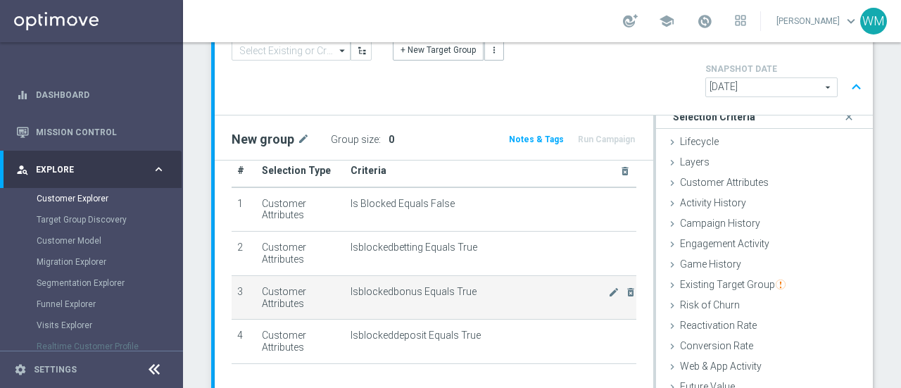
click at [515, 275] on td "Isblockedbonus Equals True mode_edit delete_forever" at bounding box center [490, 297] width 291 height 44
